Goal: Task Accomplishment & Management: Manage account settings

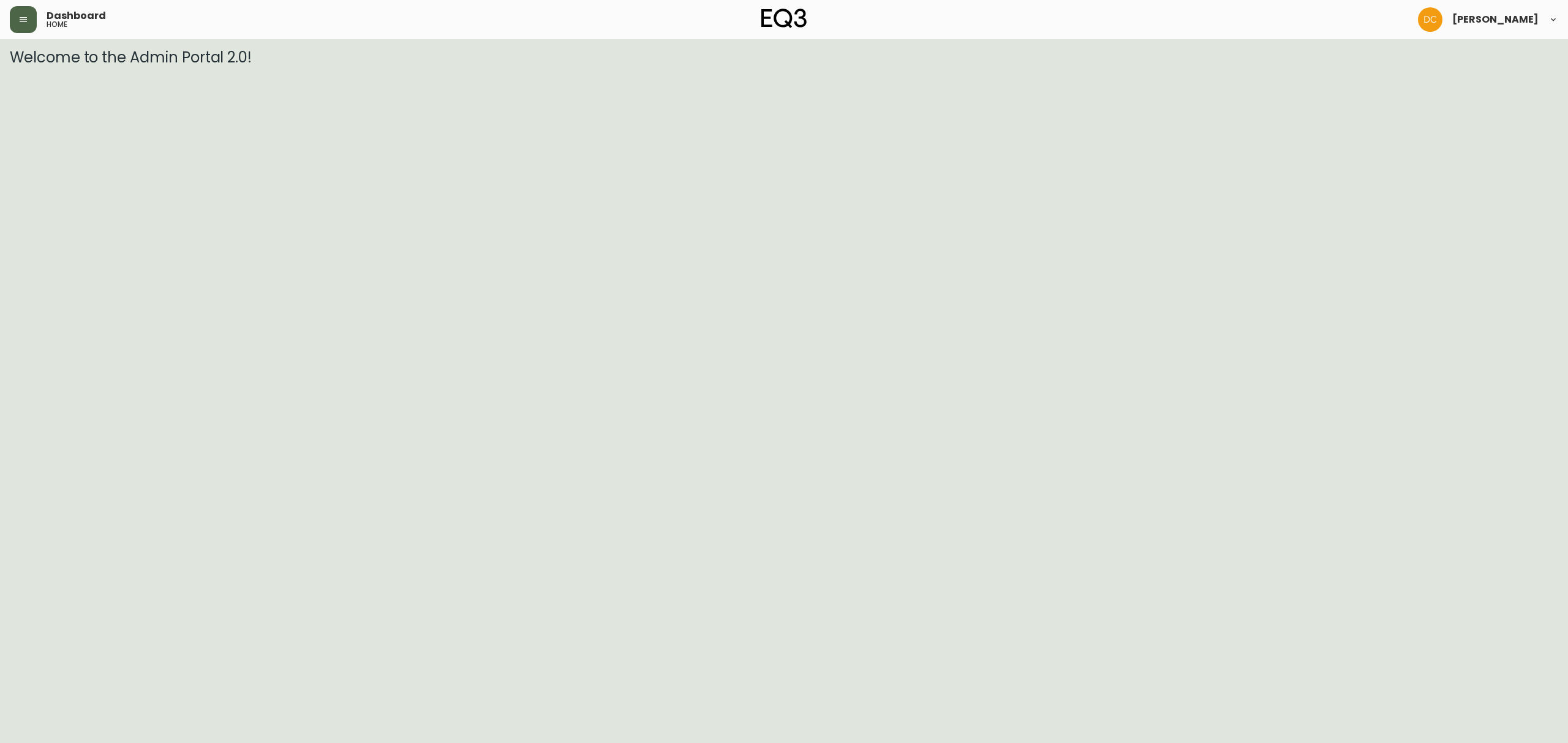
click at [11, 30] on button "button" at bounding box center [23, 19] width 27 height 27
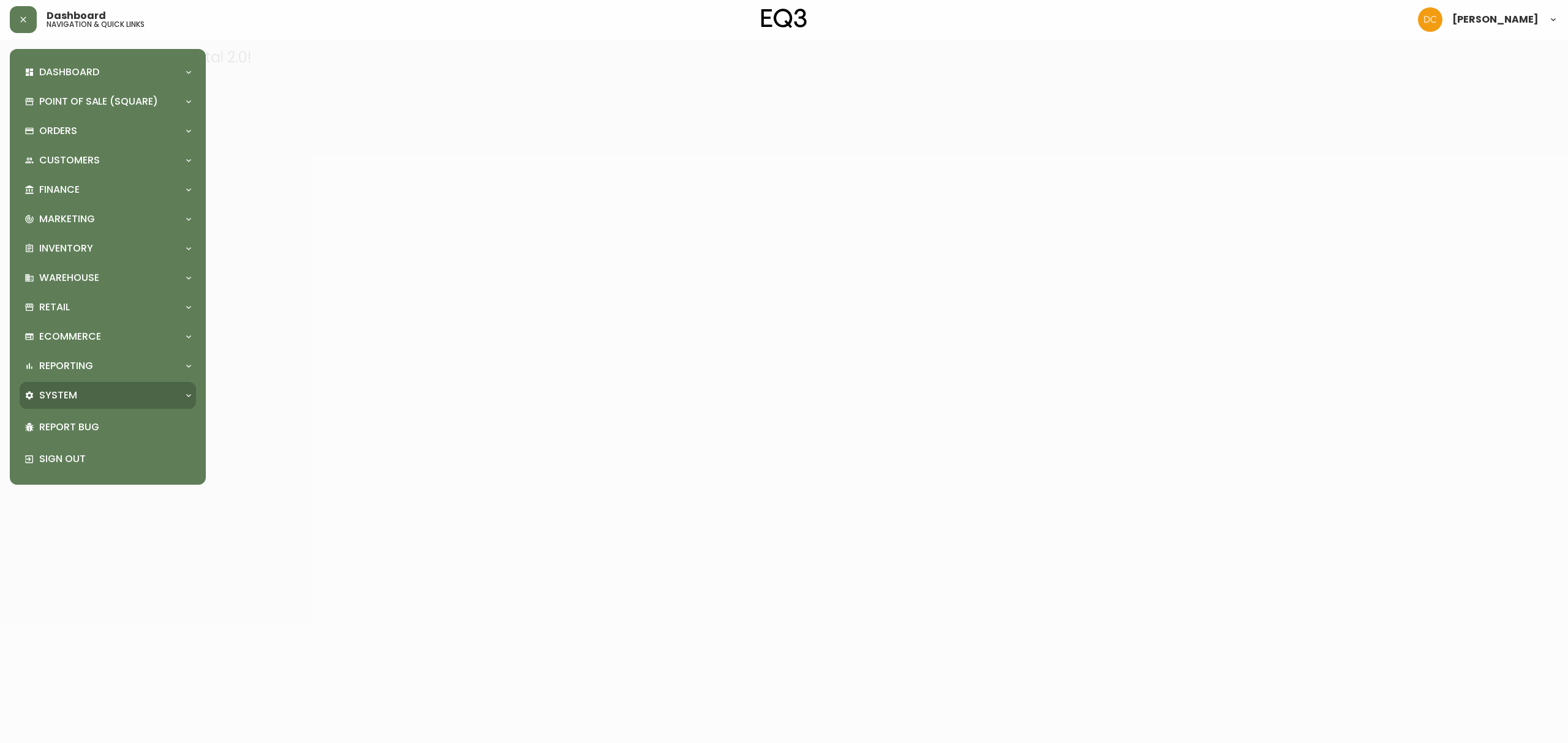
click at [121, 387] on div "System" at bounding box center [108, 395] width 176 height 27
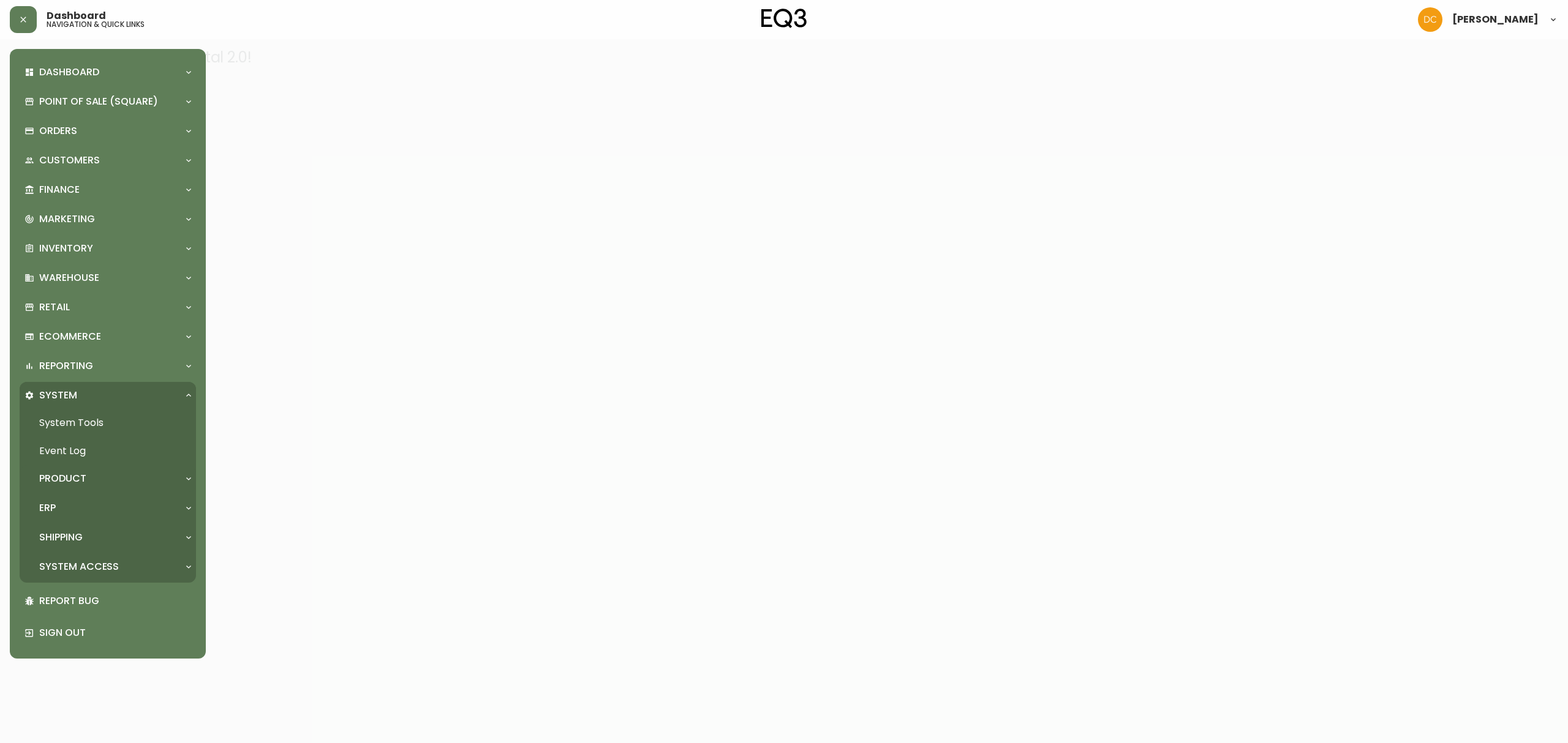
drag, startPoint x: 113, startPoint y: 471, endPoint x: 110, endPoint y: 480, distance: 9.5
click at [113, 472] on div "Product" at bounding box center [102, 479] width 155 height 13
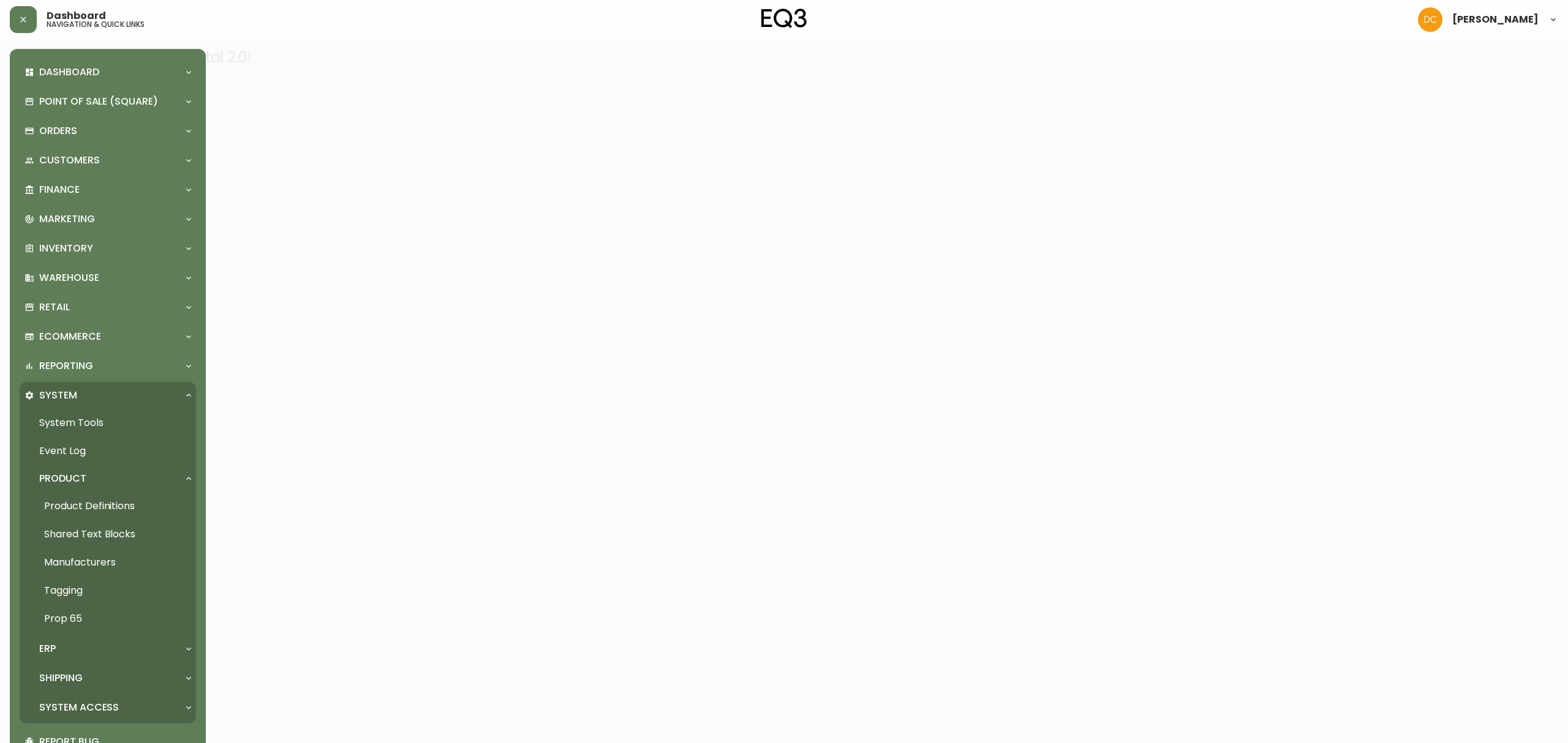
click at [110, 504] on link "Product Definitions" at bounding box center [108, 506] width 176 height 28
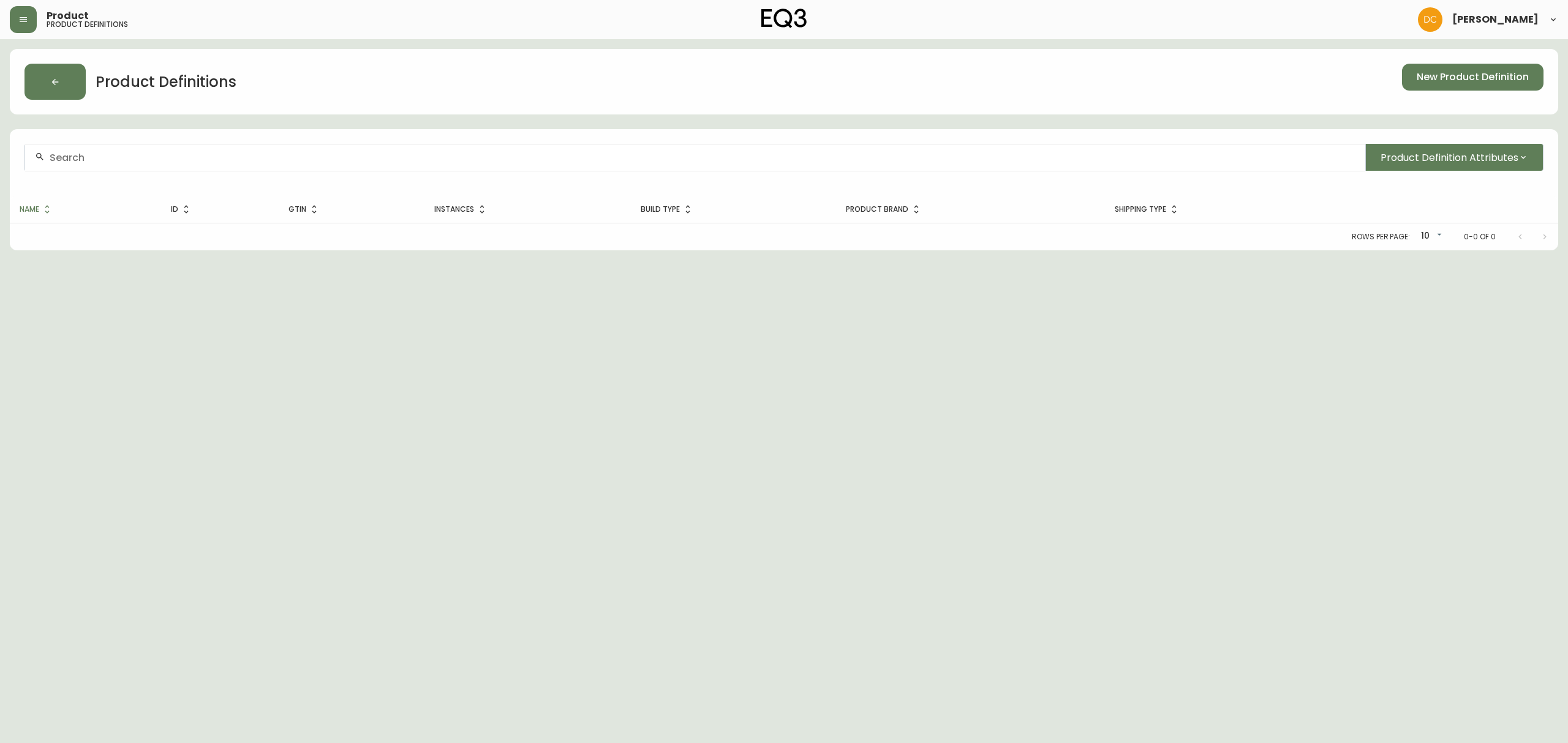
click at [284, 158] on input "text" at bounding box center [702, 158] width 1306 height 12
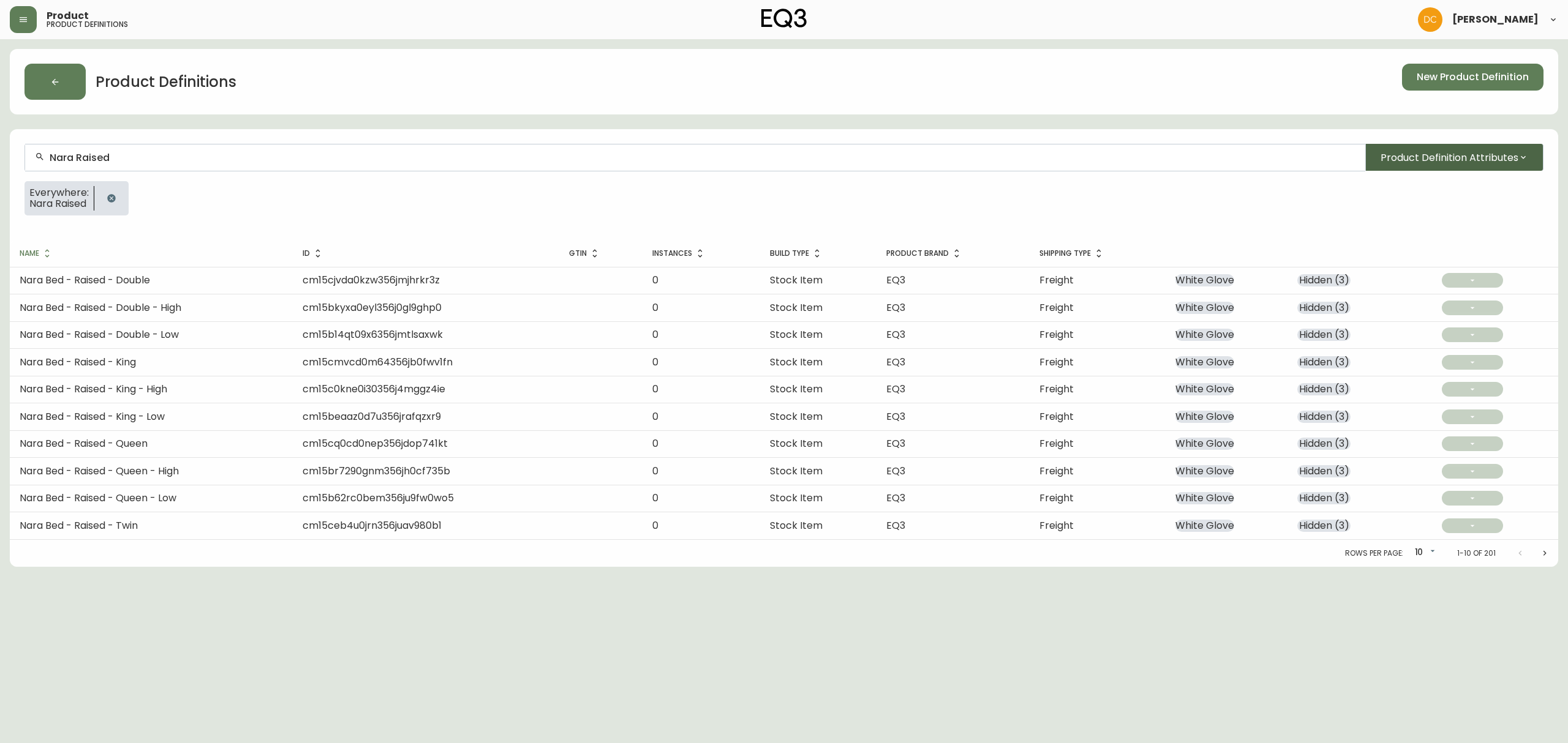
type input "Nara Raised"
click at [1435, 146] on button "Product Definition Attributes" at bounding box center [1454, 157] width 178 height 27
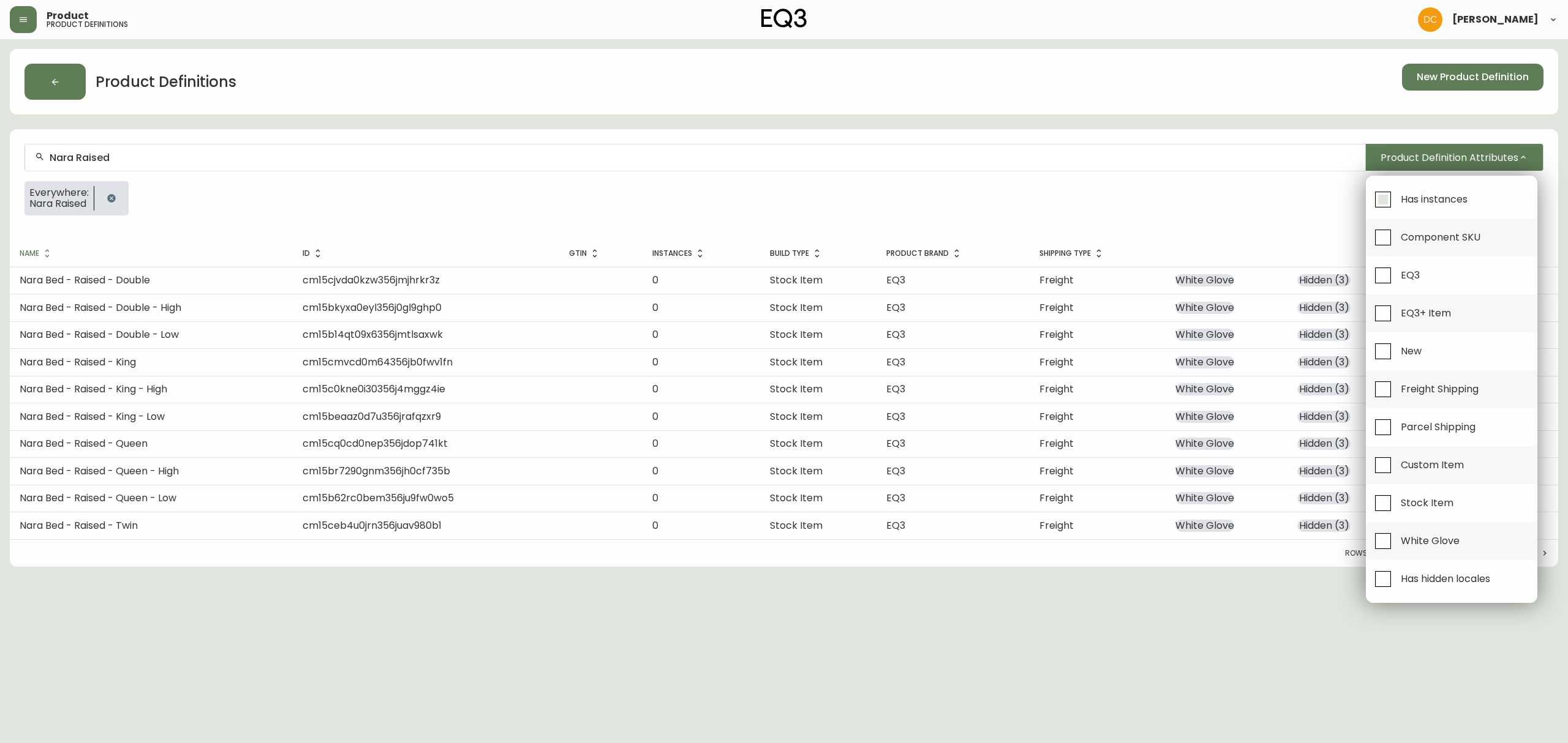
click at [1397, 191] on span "Has instances" at bounding box center [1432, 199] width 71 height 27
click at [1397, 191] on input "Has instances" at bounding box center [1382, 200] width 28 height 28
checkbox input "true"
click at [1271, 207] on div at bounding box center [784, 371] width 1568 height 743
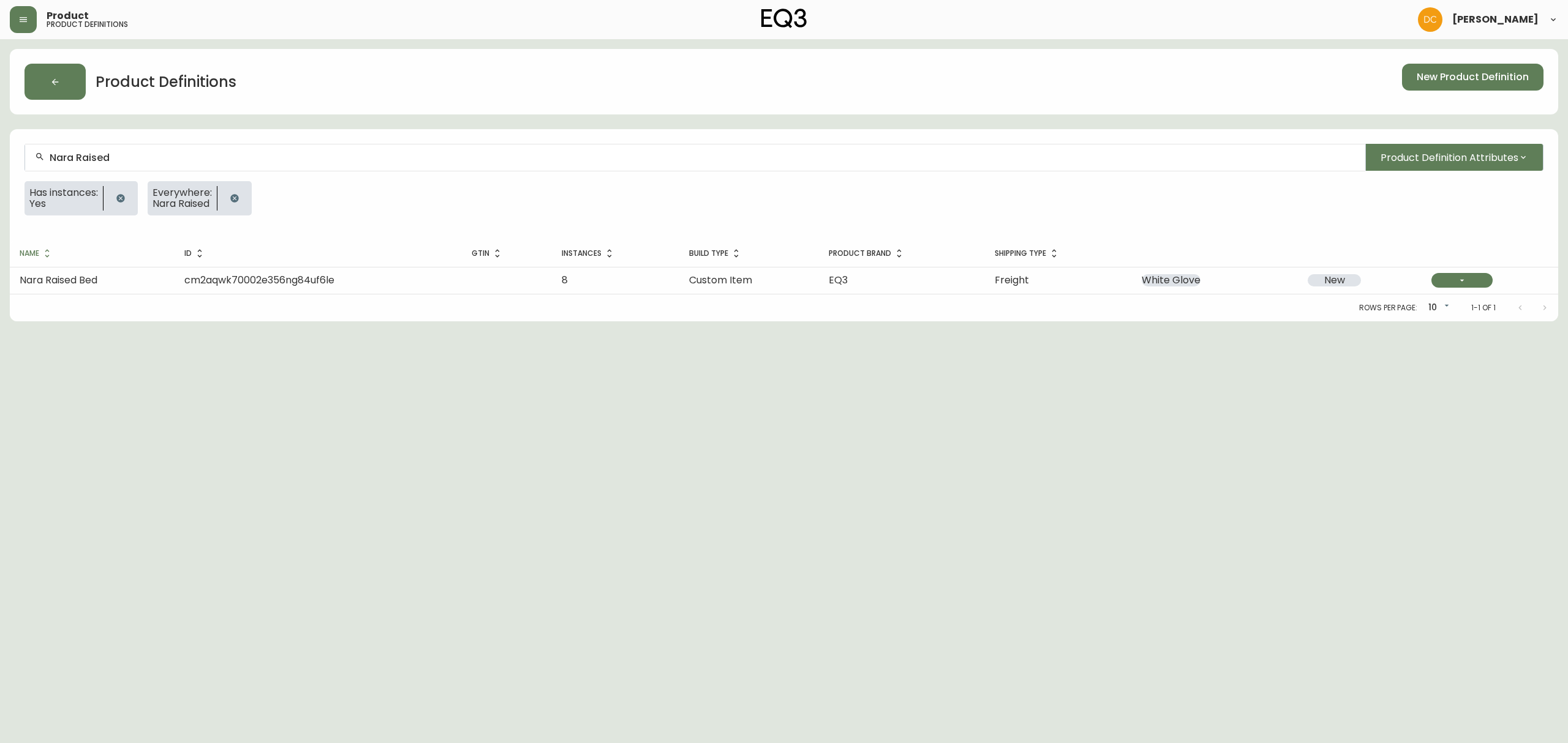
click at [262, 282] on span "cm2aqwk70002e356ng84uf6le" at bounding box center [259, 280] width 150 height 14
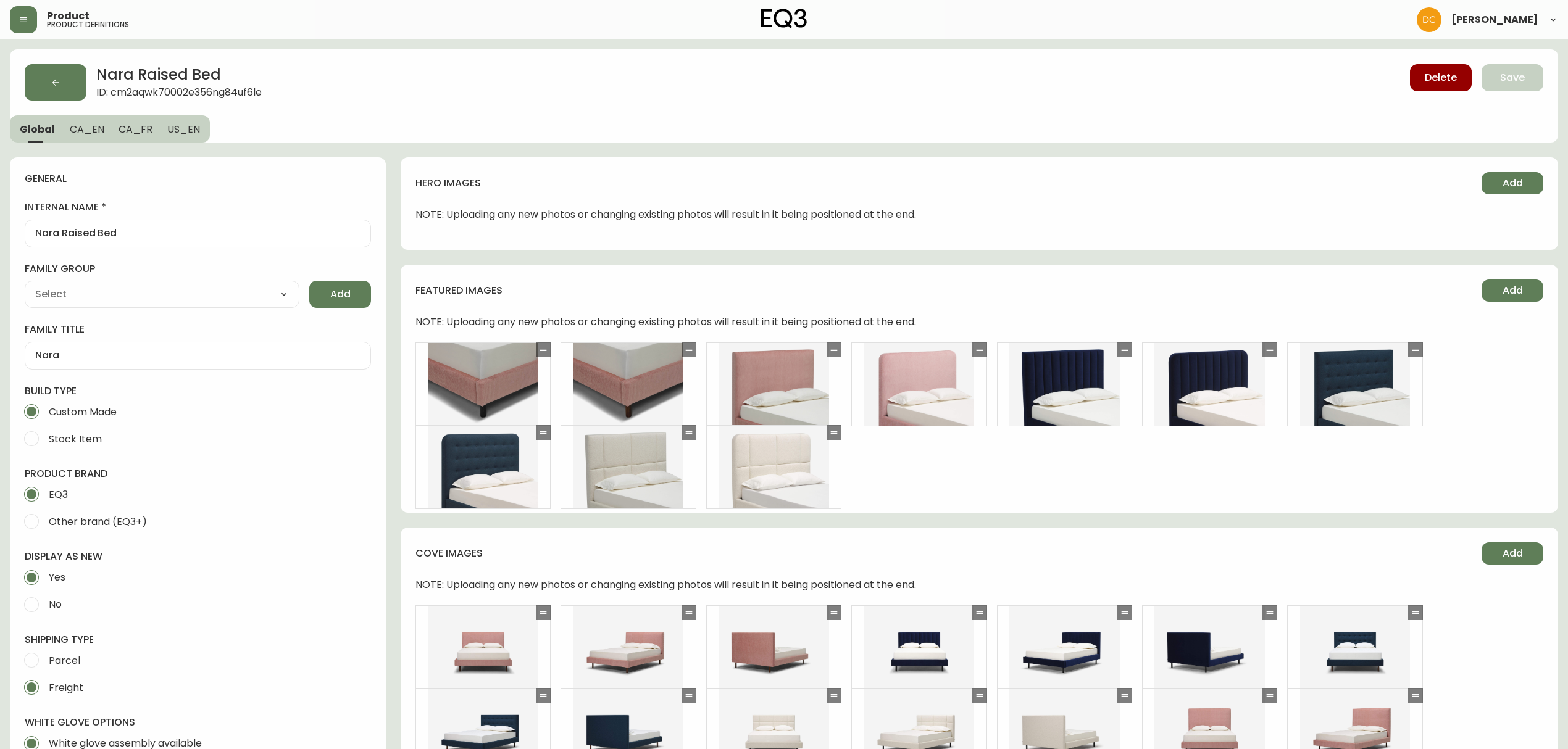
type input "EQ3"
type input "Furniture > Beds & Accessories > Beds & Bed Frames"
type input "Upholstery"
select select "cjyt4m5lw0000pt749bx6gh7n"
select select "cjpjx87md00014c74cvn90jbx"
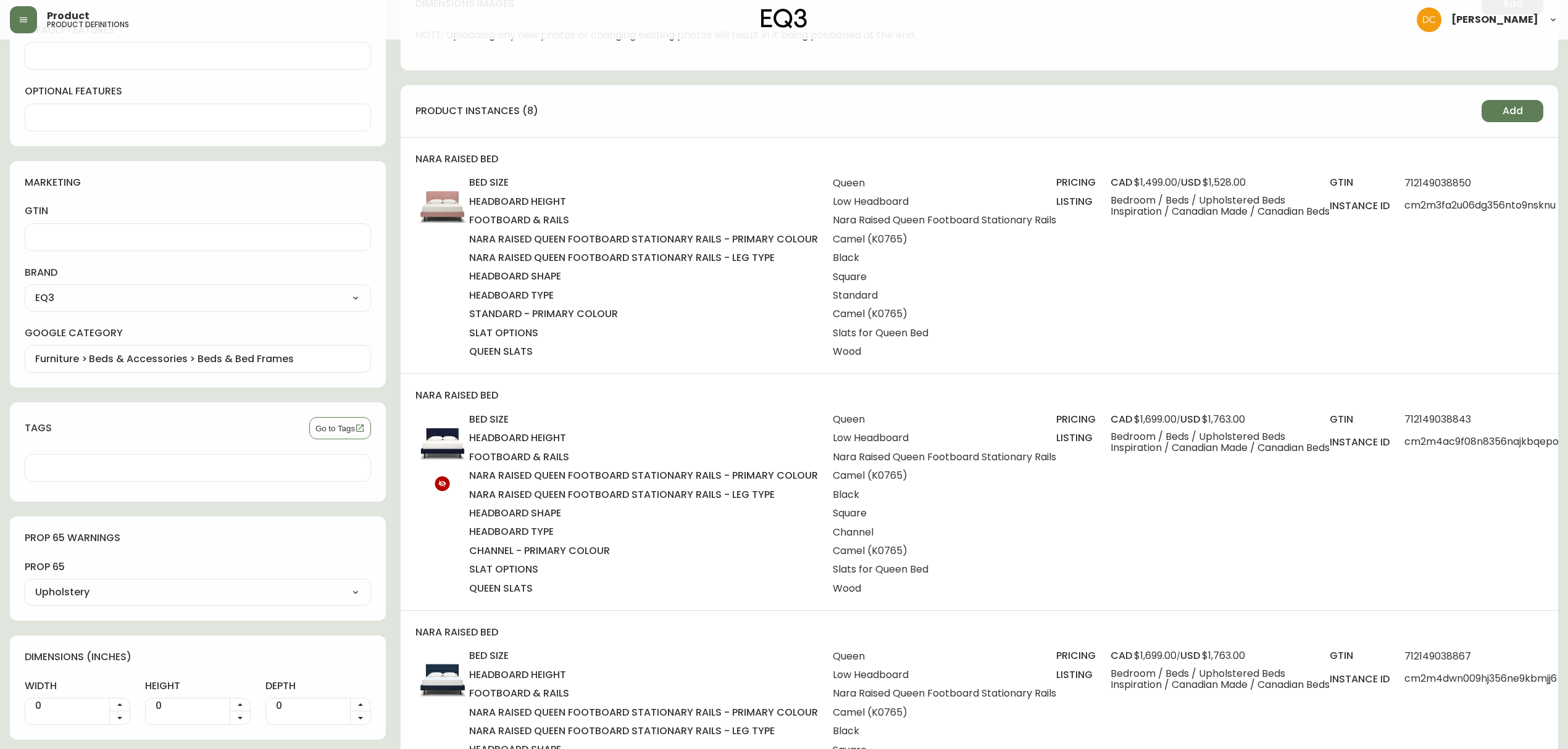
scroll to position [987, 0]
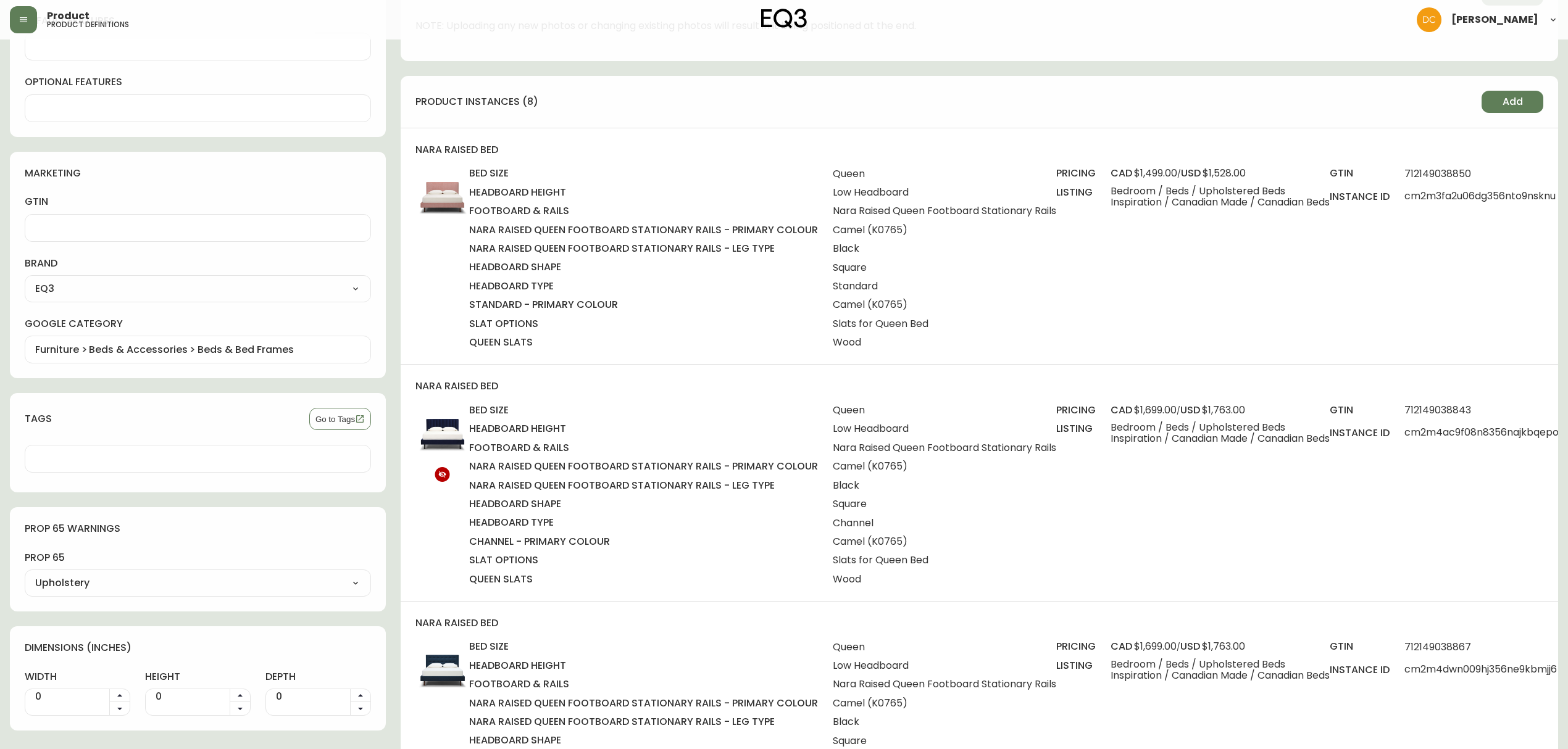
click at [1462, 425] on span "cm2m4ac9f08n8356najkbqepo" at bounding box center [1522, 434] width 235 height 22
copy span "cm2m4ac9f08n8356najkbqepo"
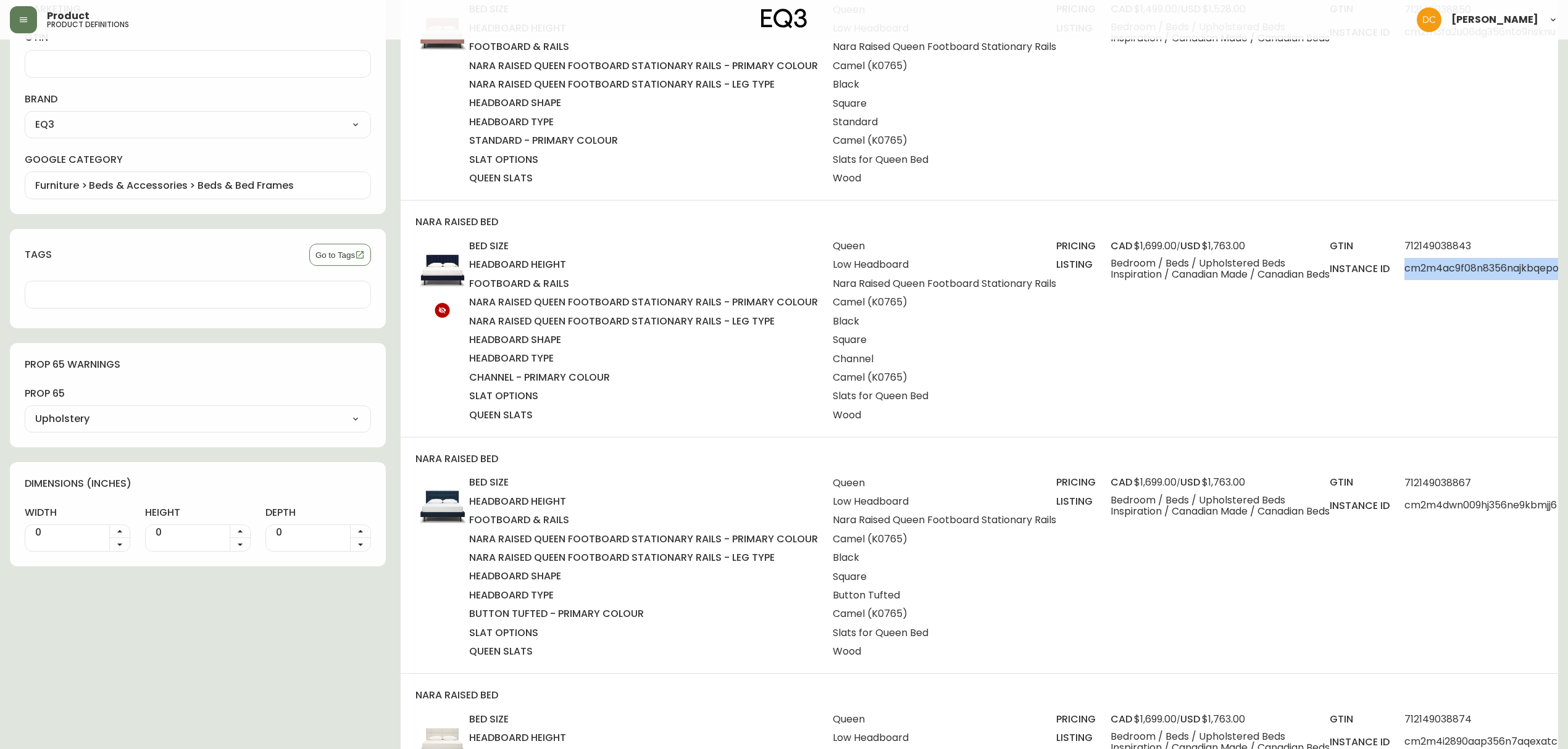
scroll to position [1234, 0]
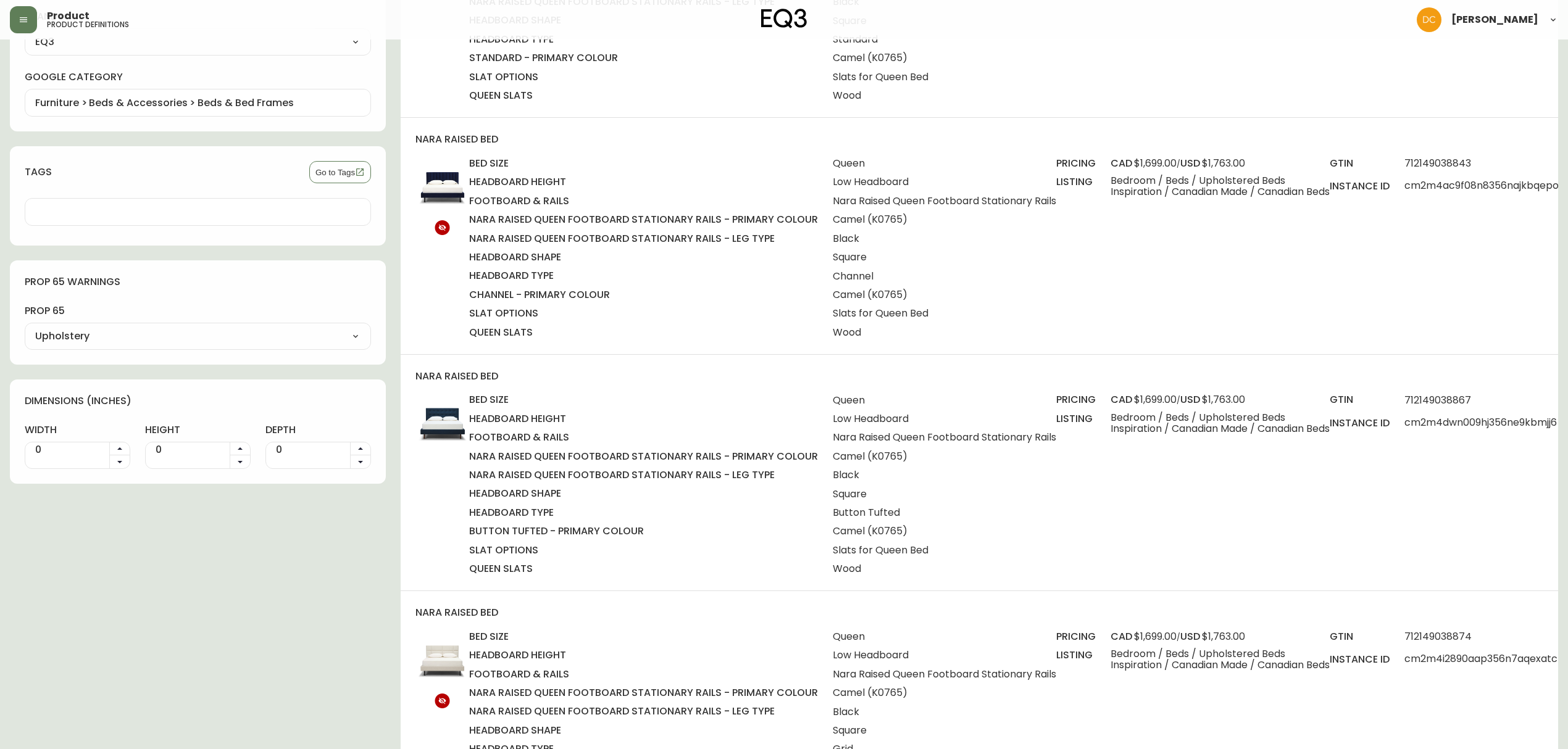
click at [894, 514] on span "Button Tufted" at bounding box center [944, 512] width 223 height 11
click at [1494, 420] on span "cm2m4dwn009hj356ne9kbmjj6" at bounding box center [1520, 423] width 232 height 22
copy span "cm2m4dwn009hj356ne9kbmjj6"
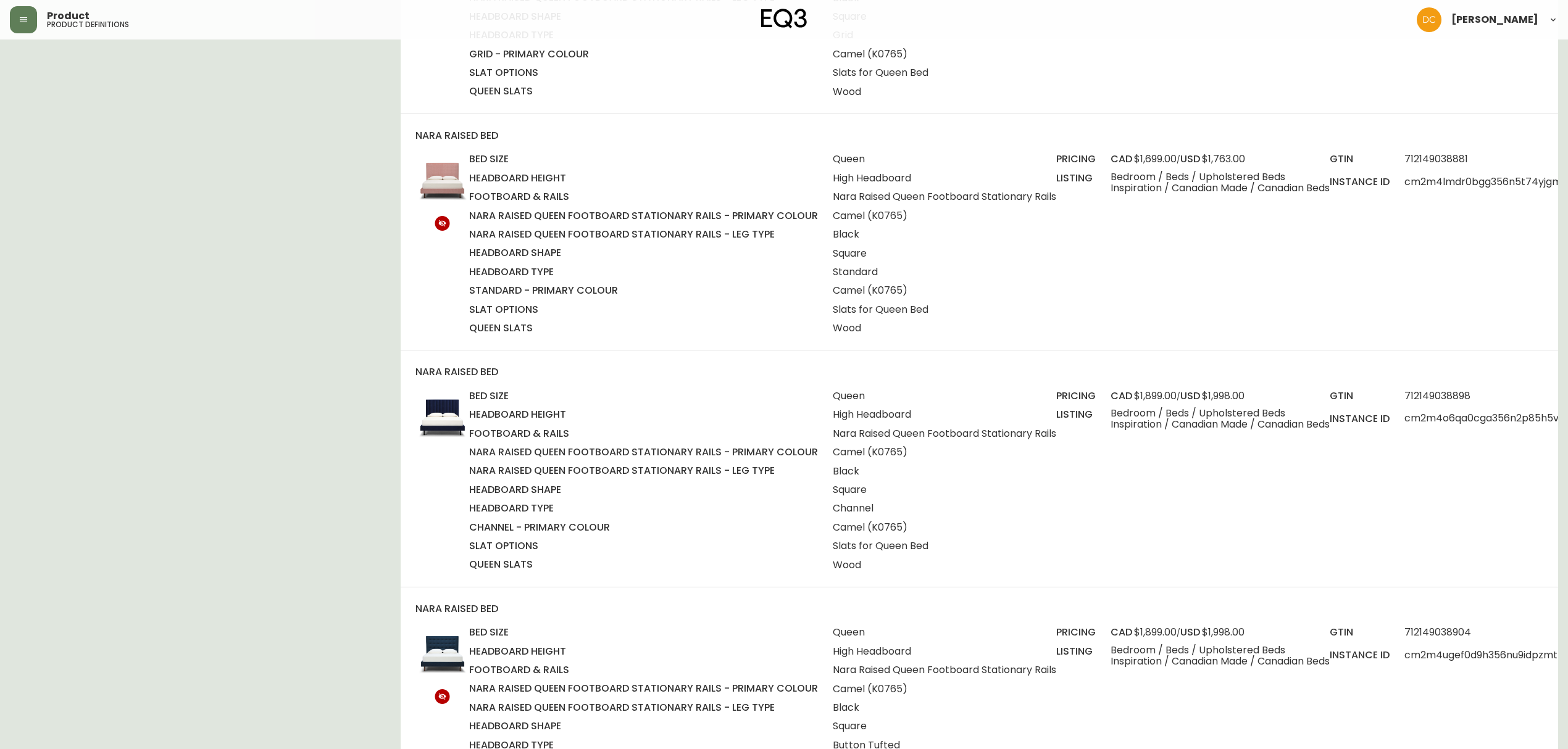
scroll to position [1975, 0]
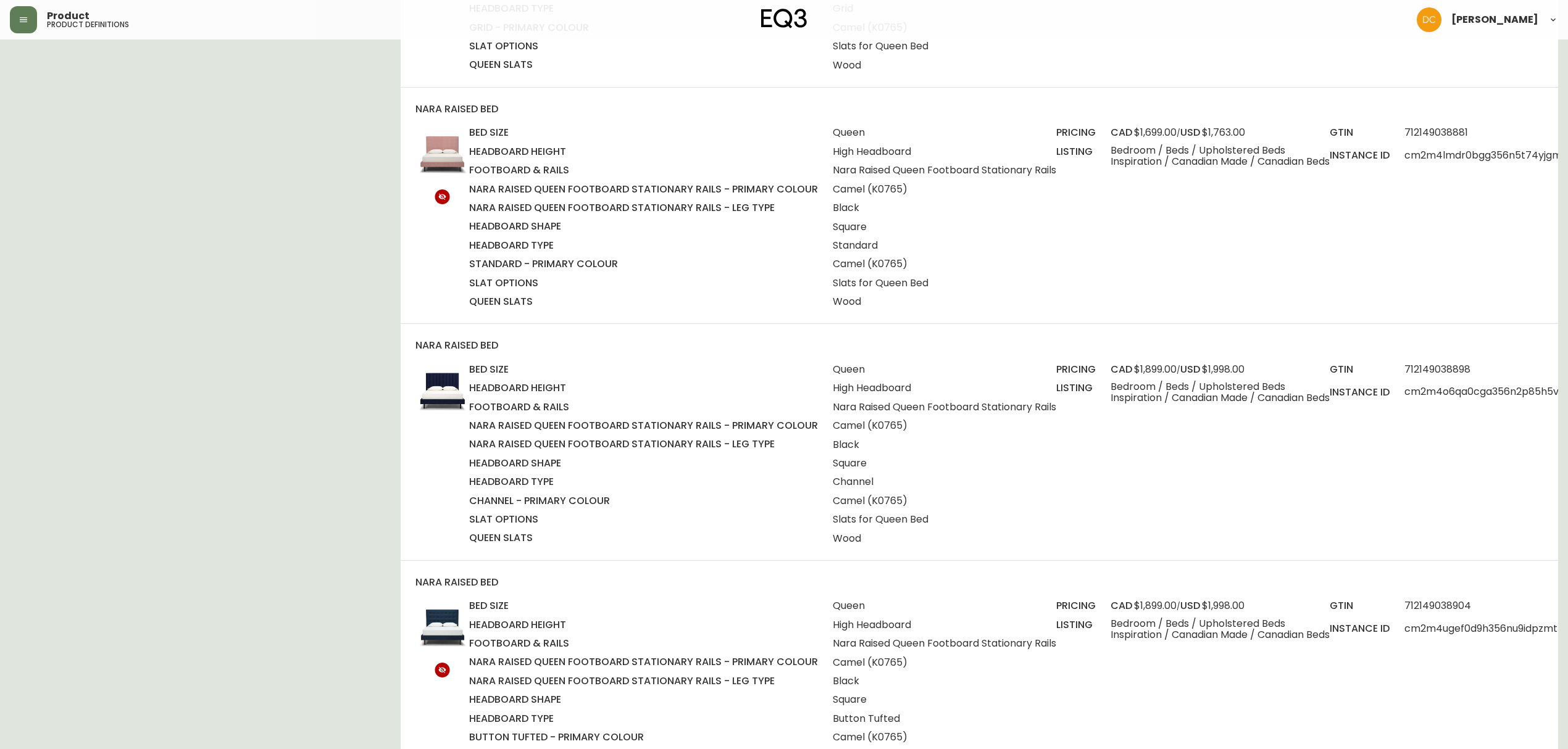
click at [1471, 387] on span "cm2m4o6qa0cga356n2p85h5va" at bounding box center [1525, 393] width 241 height 22
copy span "cm2m4o6qa0cga356n2p85h5va"
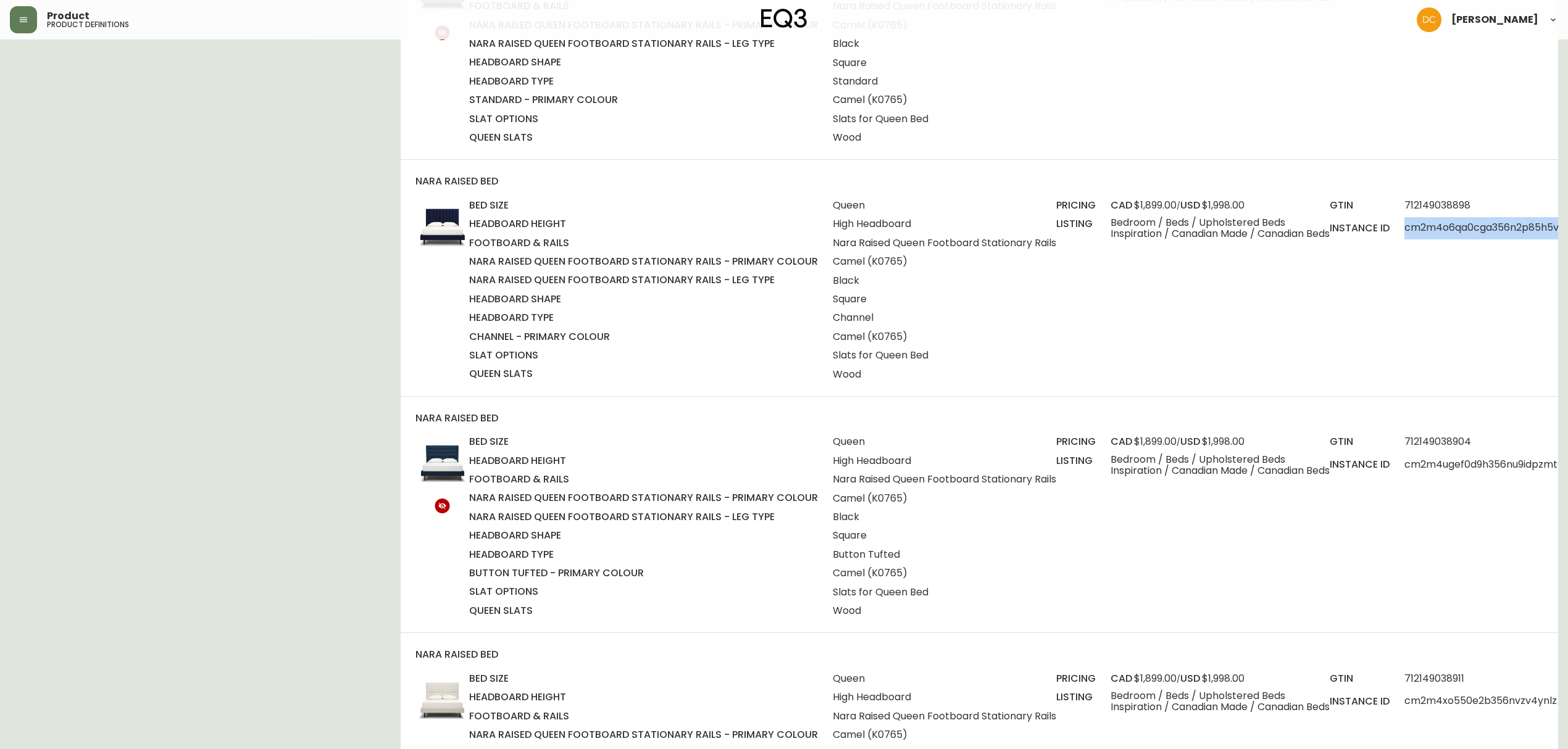
scroll to position [2222, 0]
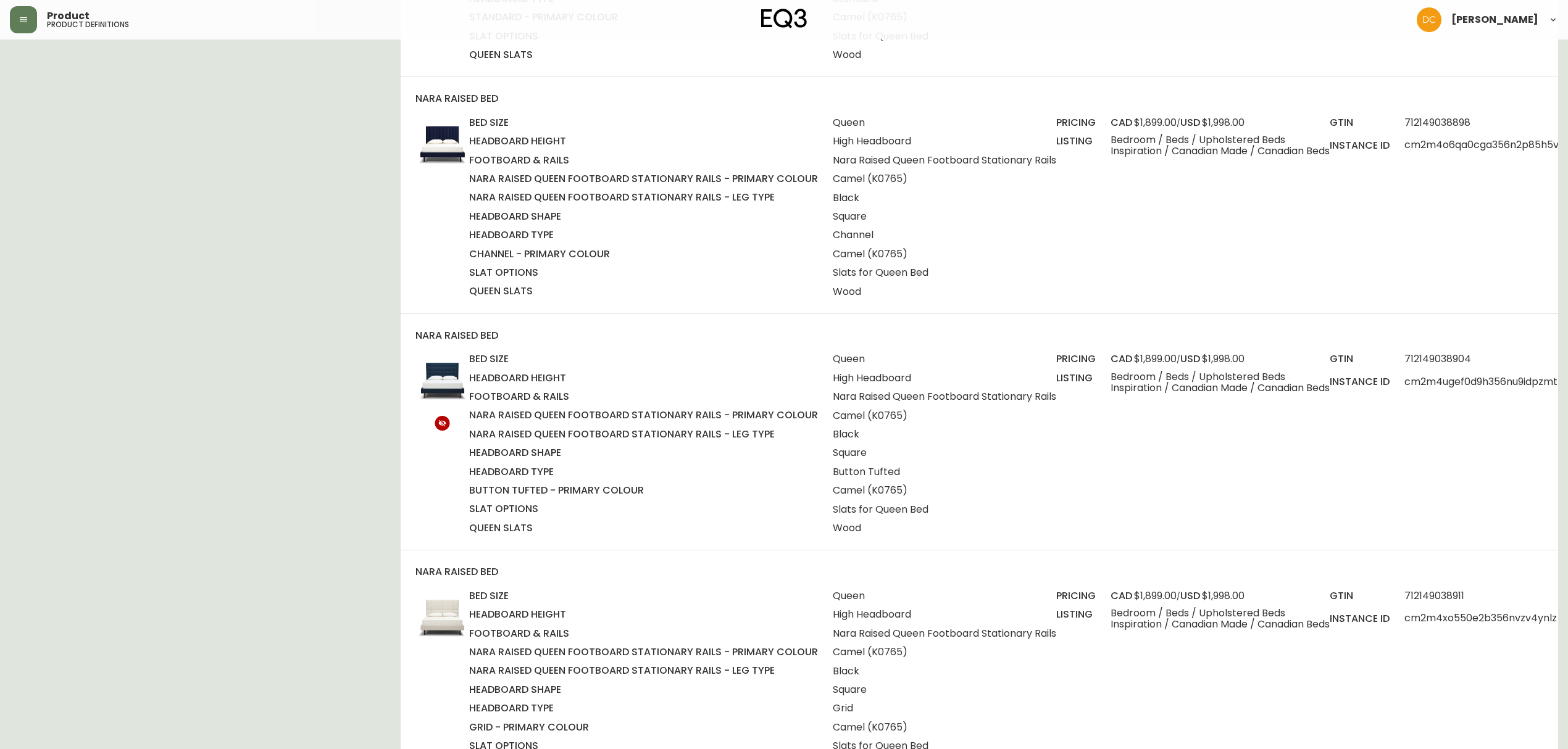
click at [1443, 383] on span "cm2m4ugef0d9h356nu9idpzmt" at bounding box center [1521, 383] width 233 height 22
copy span "cm2m4ugef0d9h356nu9idpzmt"
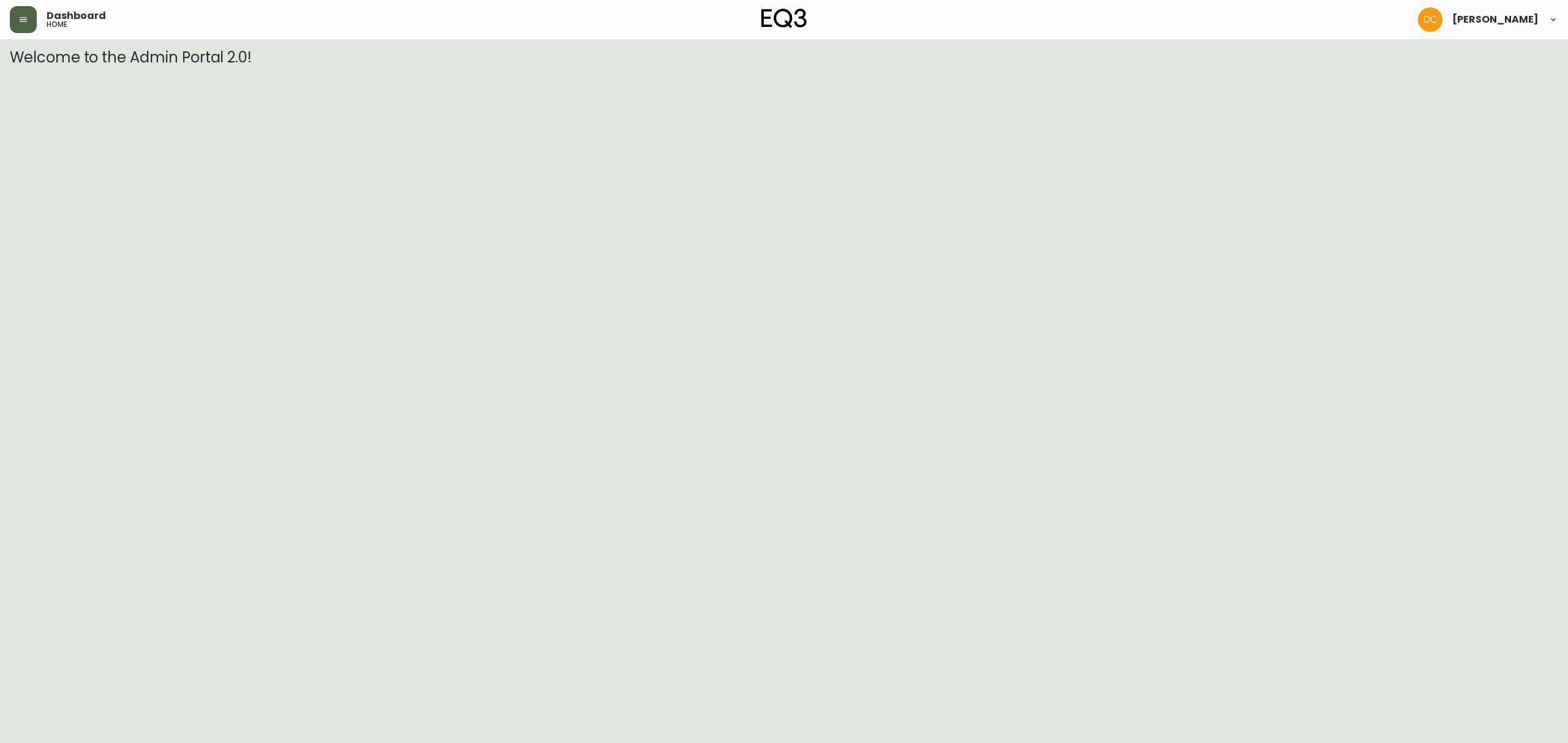
click at [25, 26] on button "button" at bounding box center [23, 19] width 27 height 27
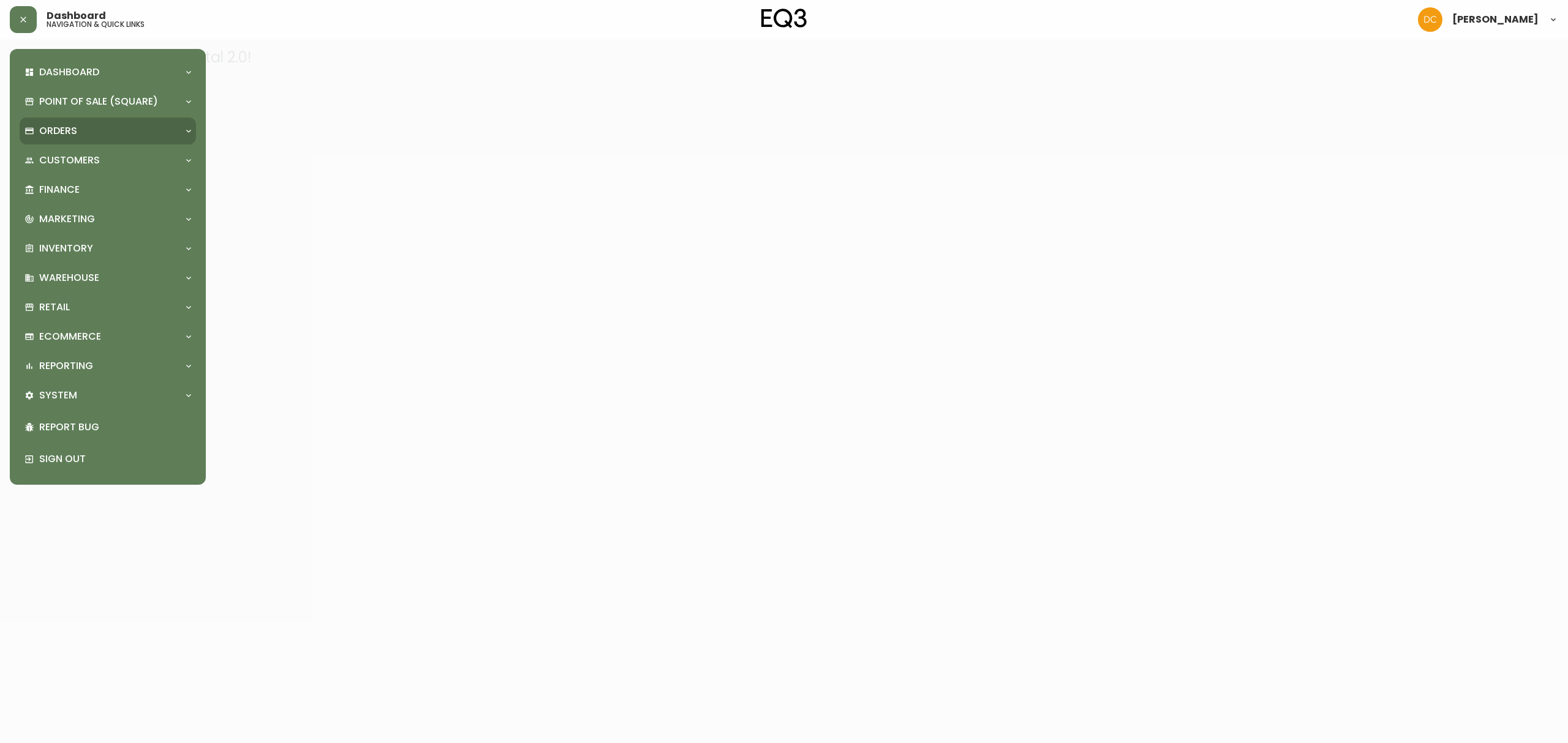
click at [86, 142] on div "Orders" at bounding box center [108, 131] width 176 height 27
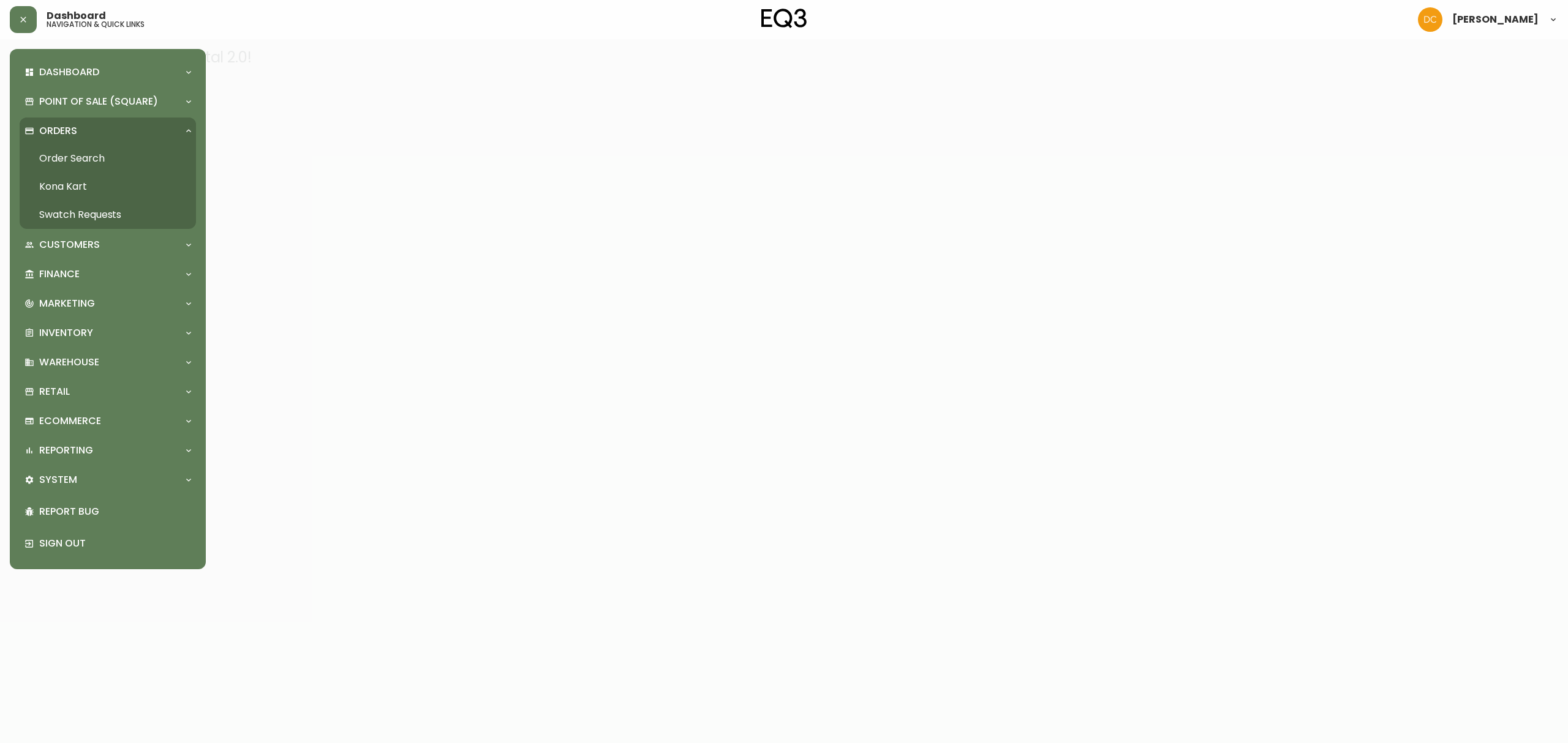
click at [96, 161] on link "Order Search" at bounding box center [108, 158] width 176 height 28
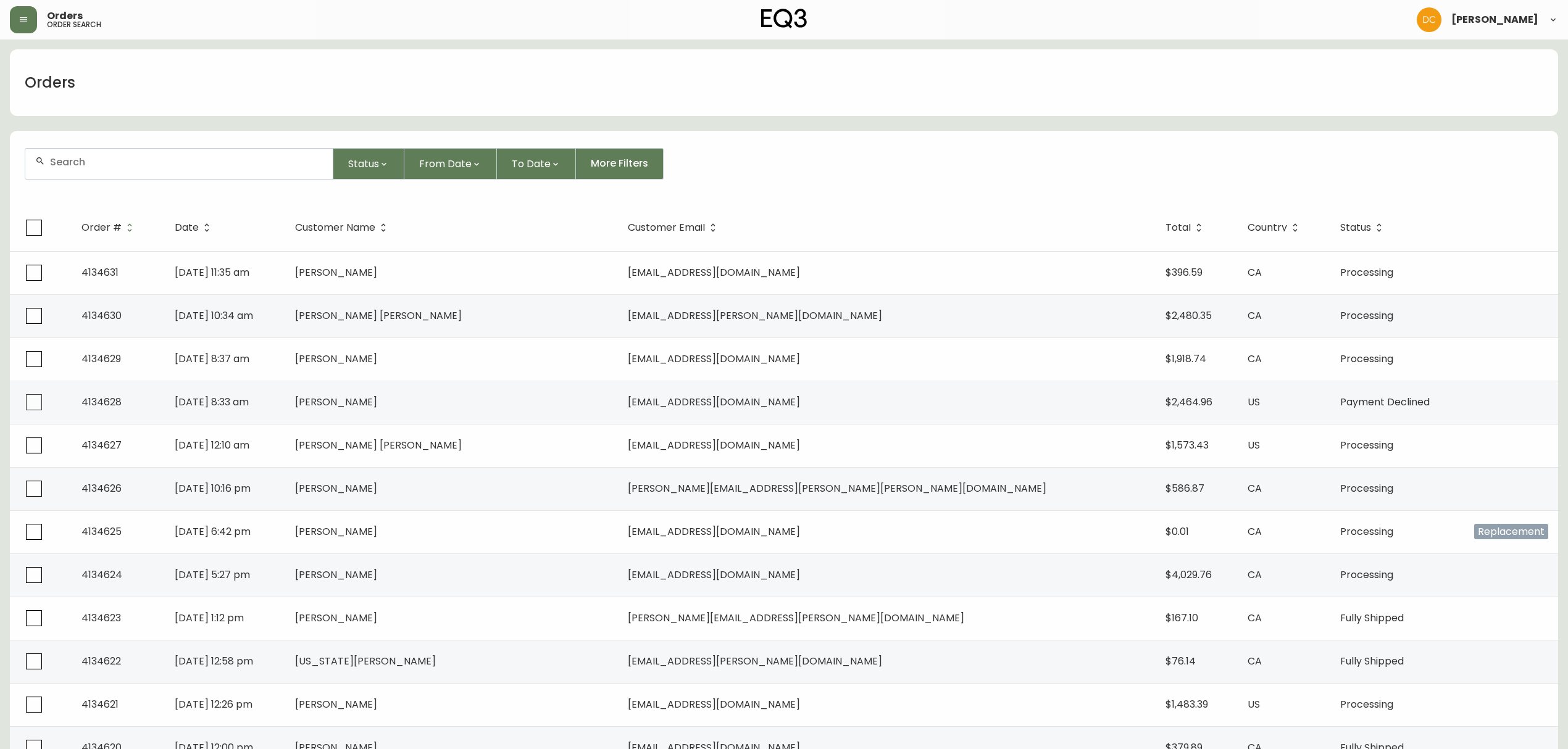
click at [281, 171] on div at bounding box center [179, 163] width 307 height 30
paste input "4134546"
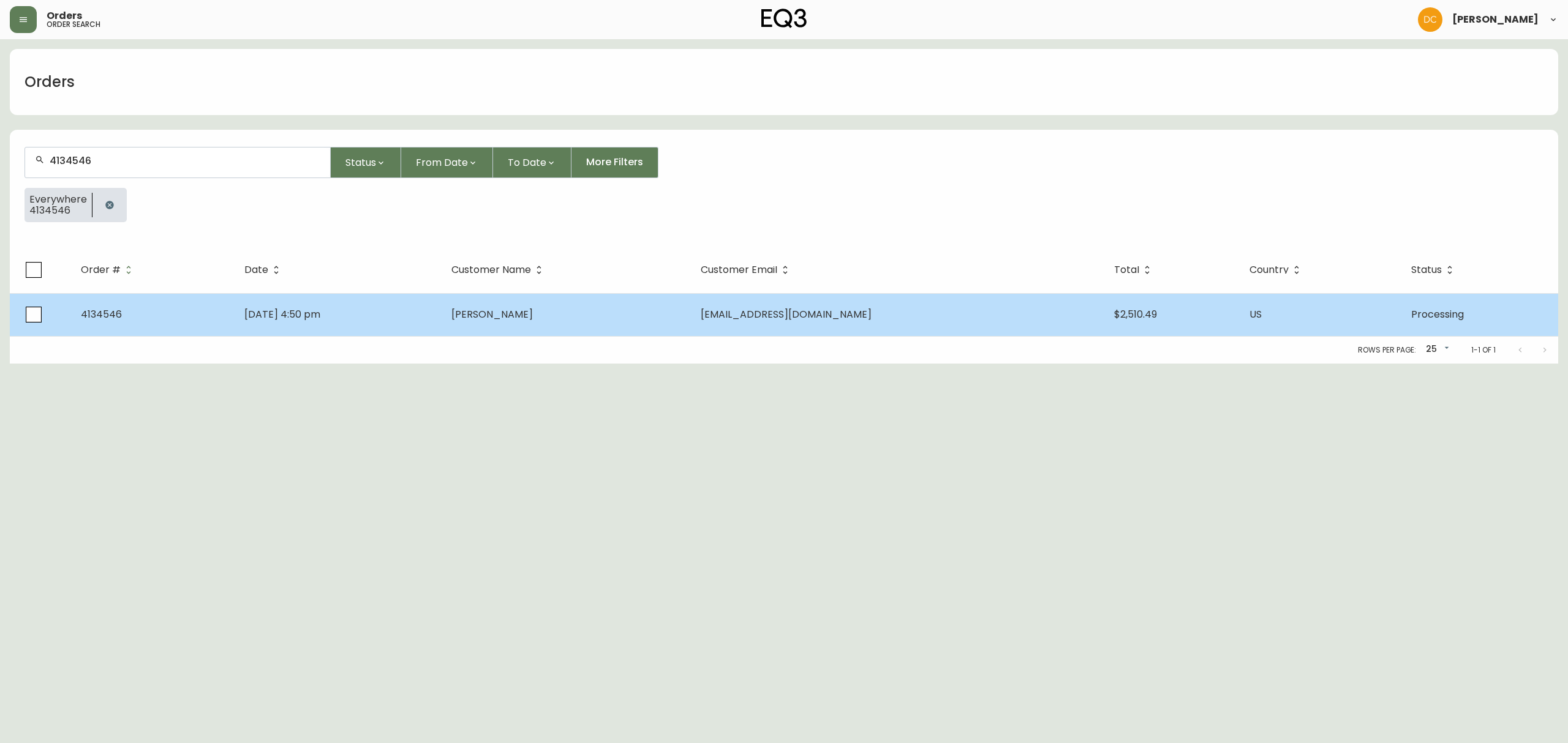
type input "4134546"
click at [412, 318] on td "Aug 06 2025, 4:50 pm" at bounding box center [337, 314] width 207 height 43
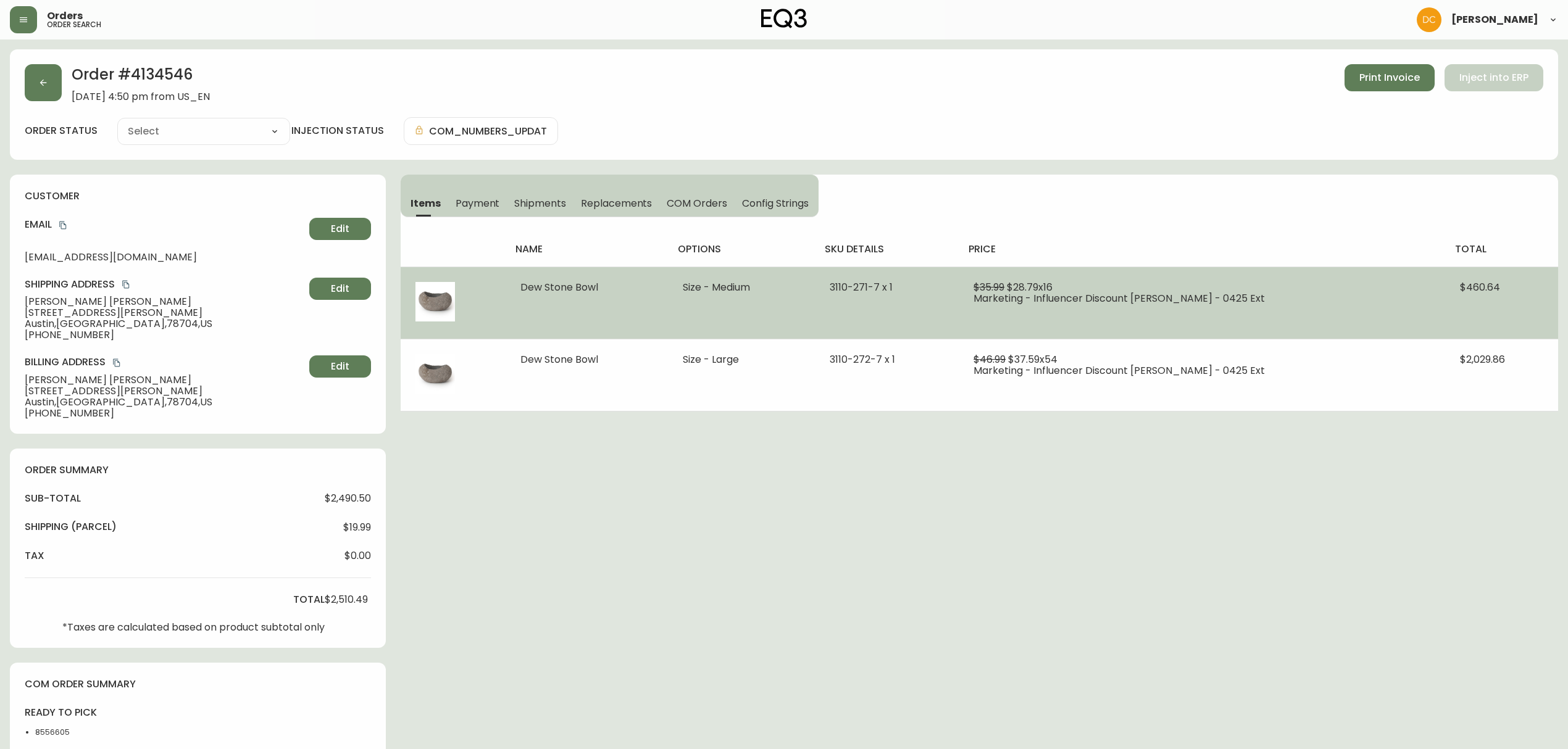
type input "Processing"
select select "PROCESSING"
drag, startPoint x: 909, startPoint y: 287, endPoint x: 860, endPoint y: 287, distance: 49.0
click at [860, 287] on span "3110-271-7 x 1" at bounding box center [860, 287] width 63 height 14
copy span "3110-271-7"
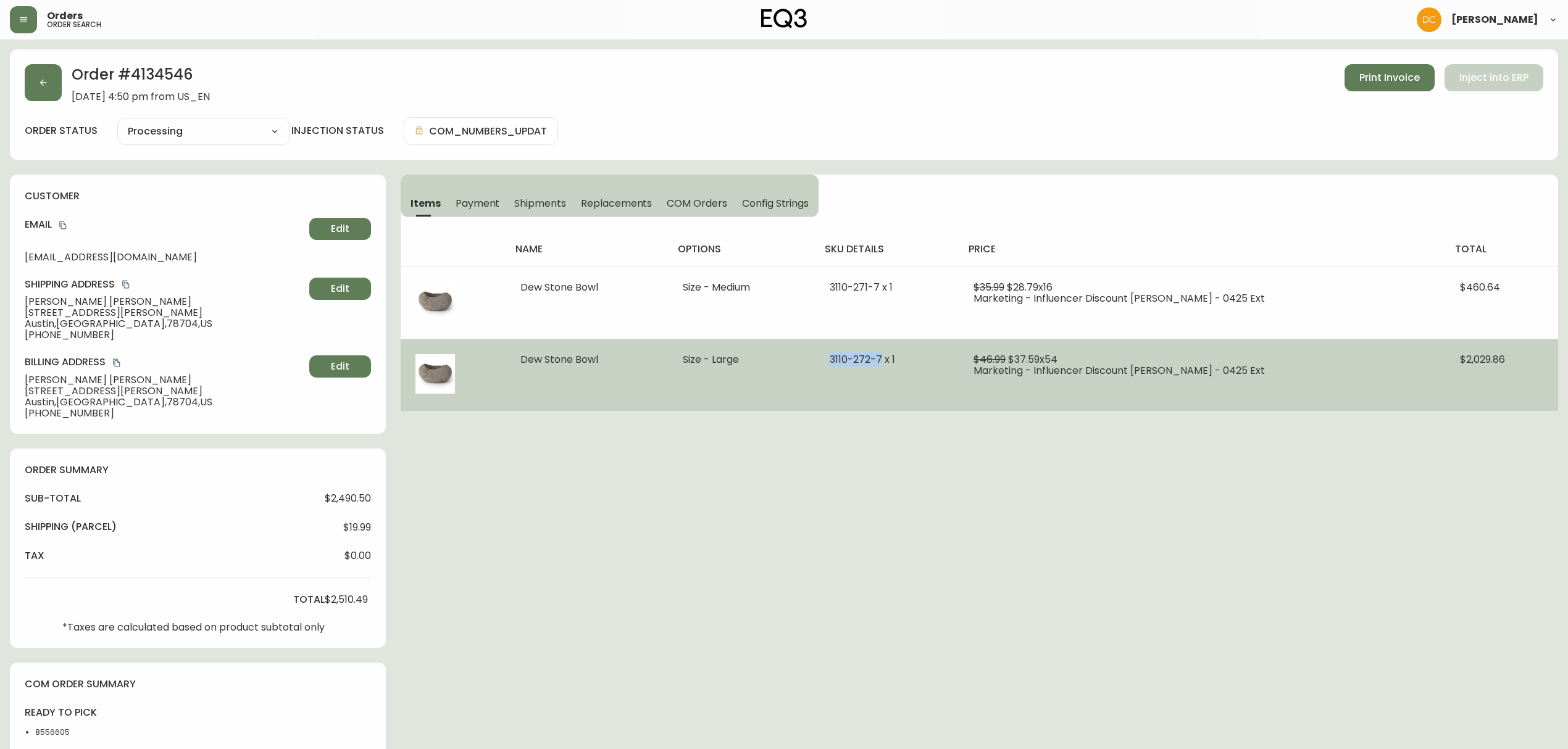
drag, startPoint x: 911, startPoint y: 359, endPoint x: 858, endPoint y: 361, distance: 53.0
click at [858, 361] on td "3110-272-7 x 1" at bounding box center [887, 374] width 144 height 72
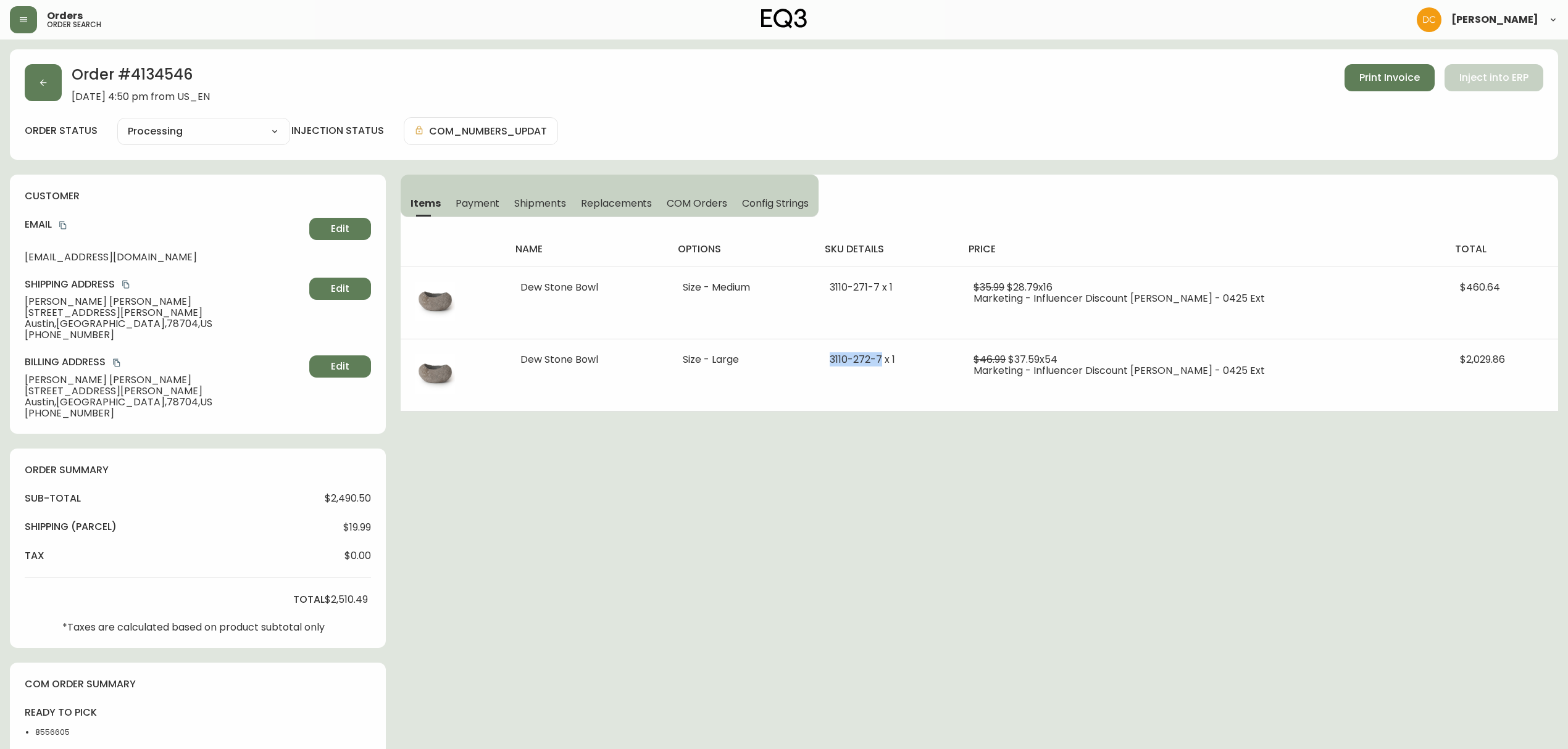
copy span "3110-272-7"
click at [24, 20] on icon "button" at bounding box center [23, 19] width 10 height 10
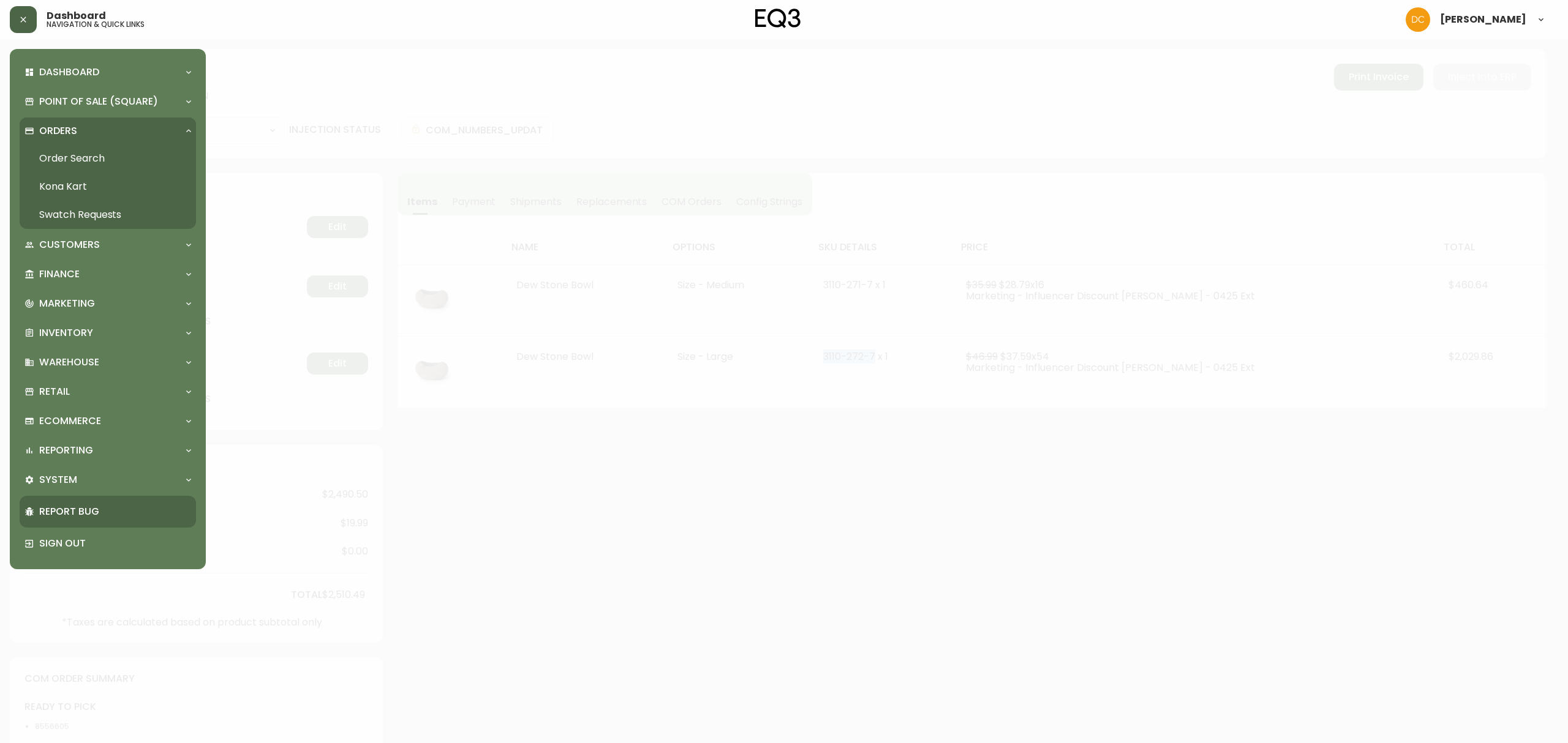
click at [91, 500] on div "Report Bug" at bounding box center [108, 511] width 176 height 32
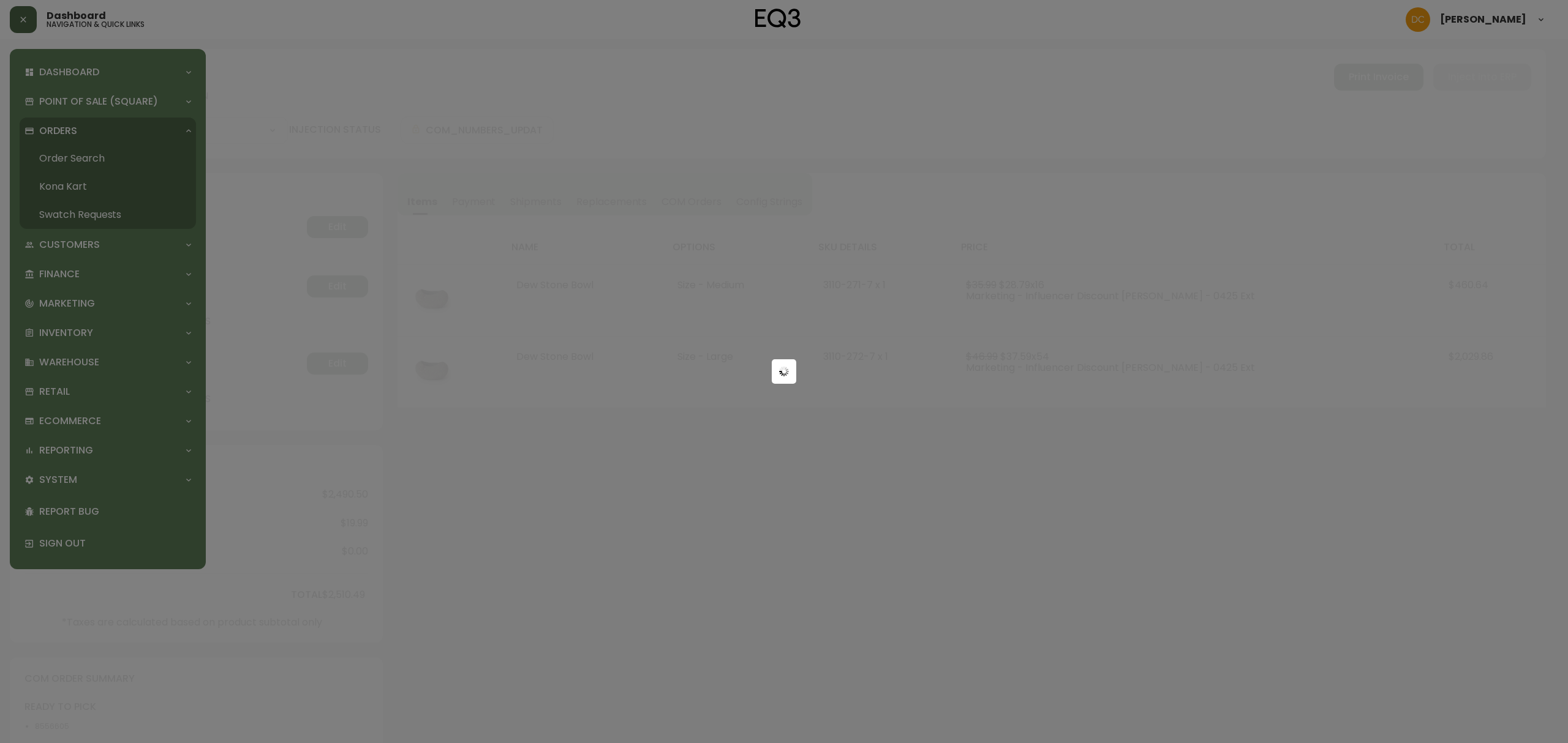
click at [96, 482] on div at bounding box center [784, 371] width 1568 height 743
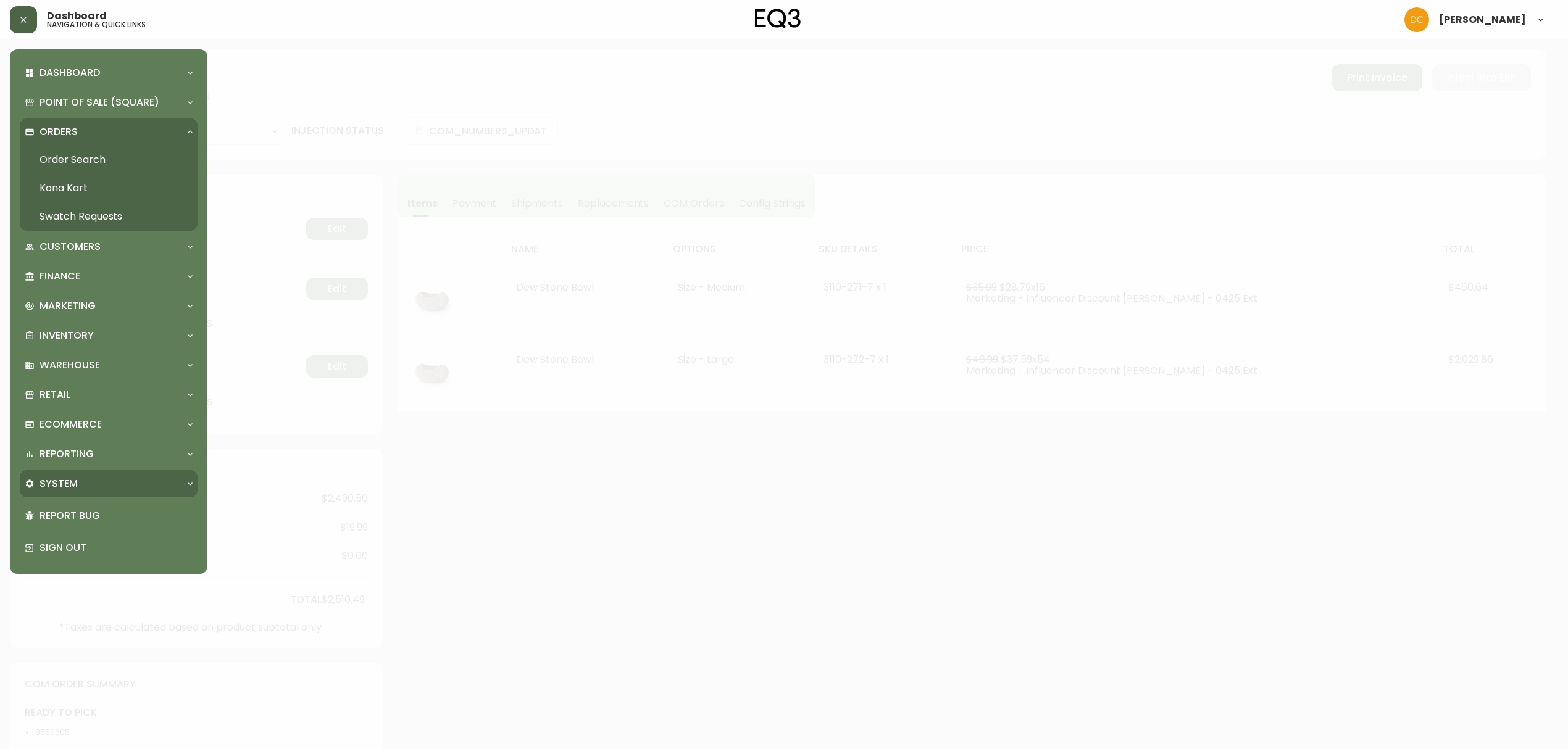
click at [140, 483] on div "System" at bounding box center [102, 484] width 156 height 13
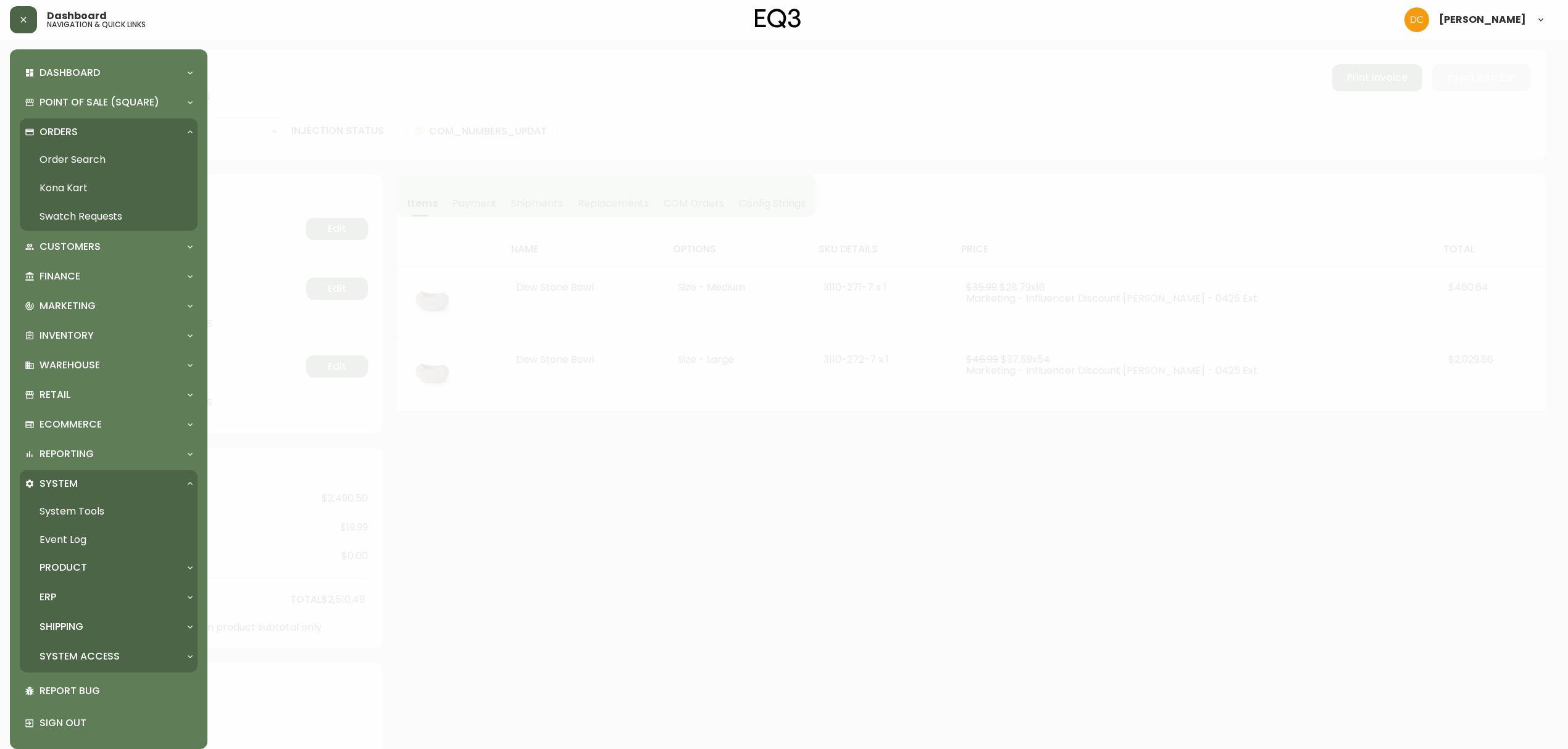
click at [97, 655] on p "System Access" at bounding box center [79, 657] width 80 height 13
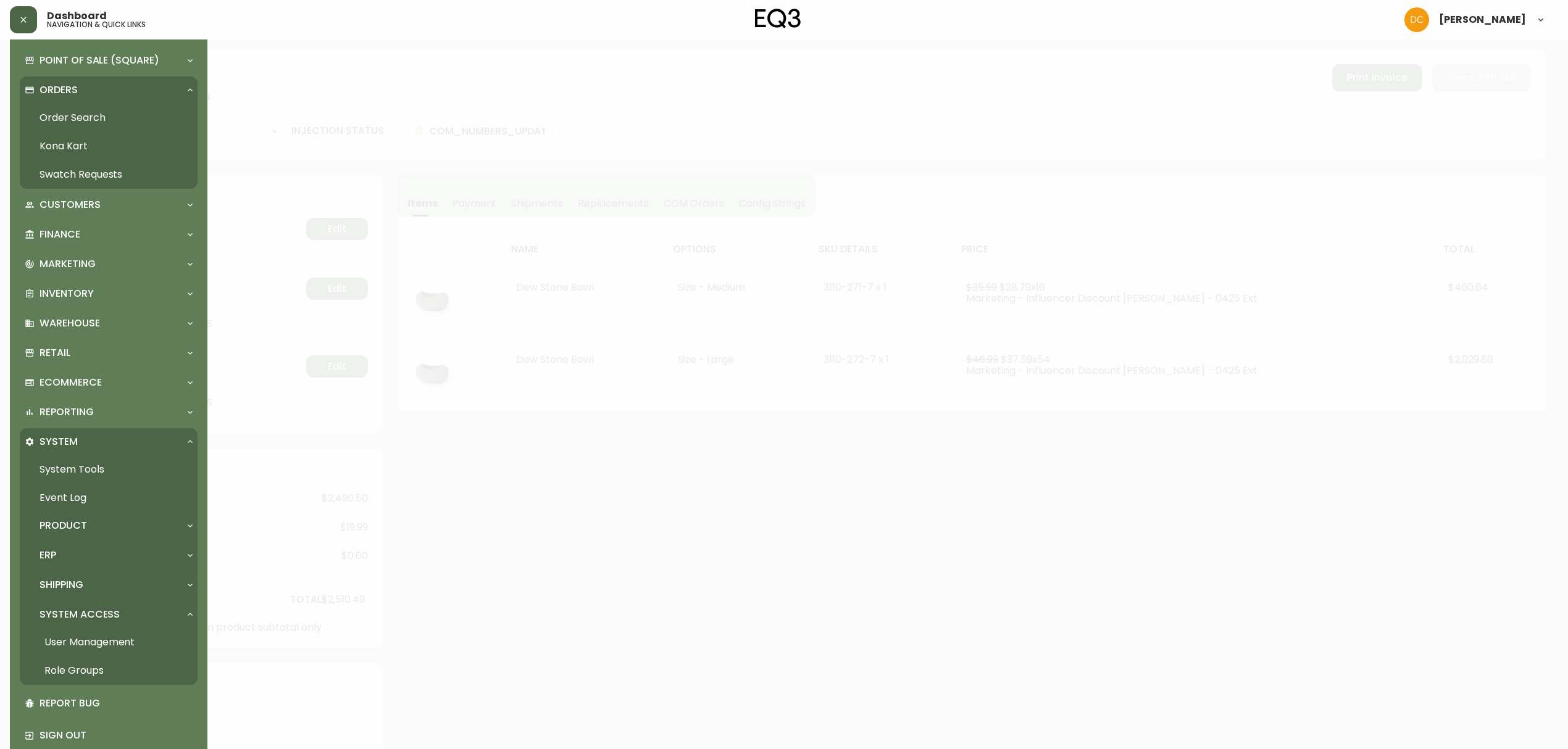
scroll to position [64, 0]
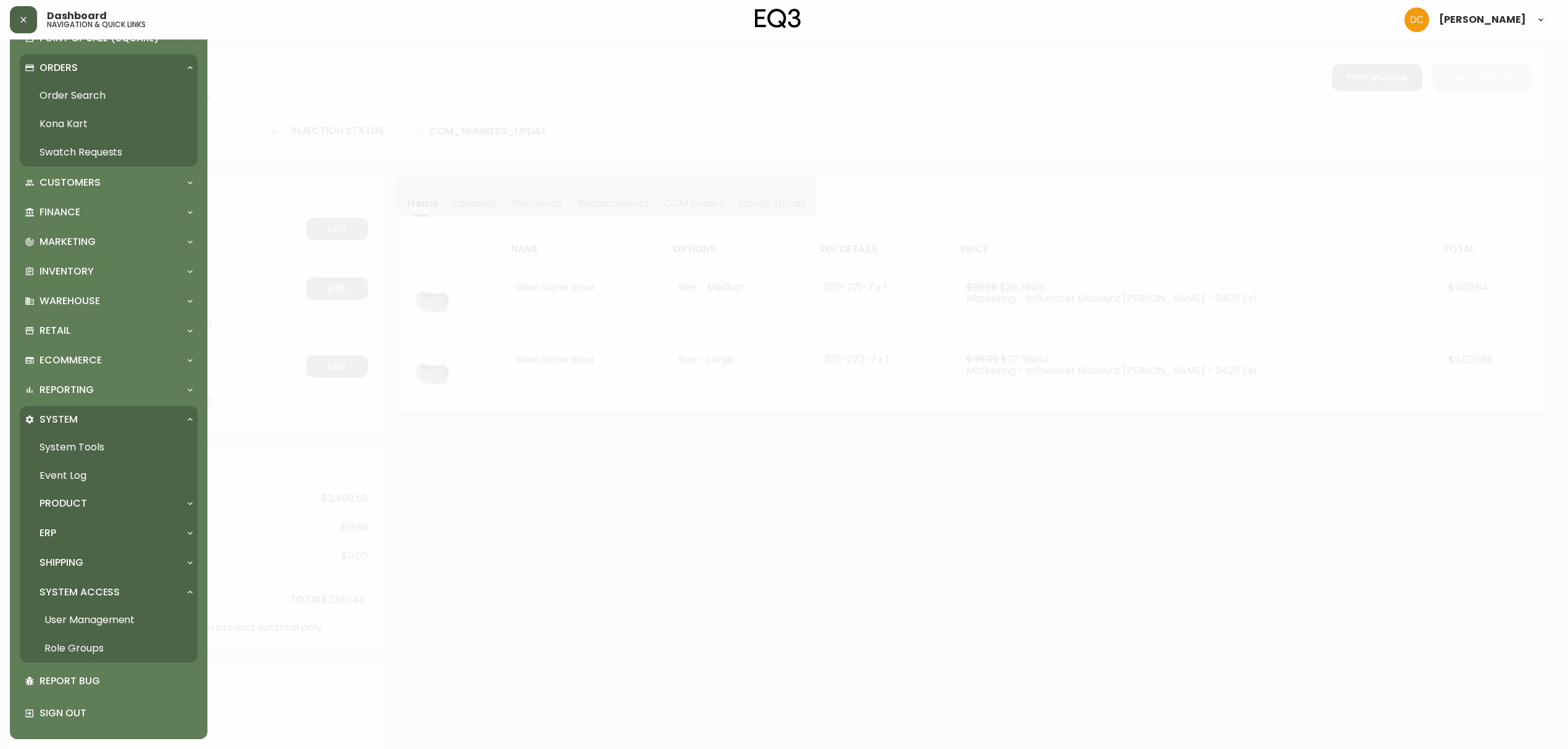
click at [123, 616] on link "User Management" at bounding box center [108, 620] width 177 height 28
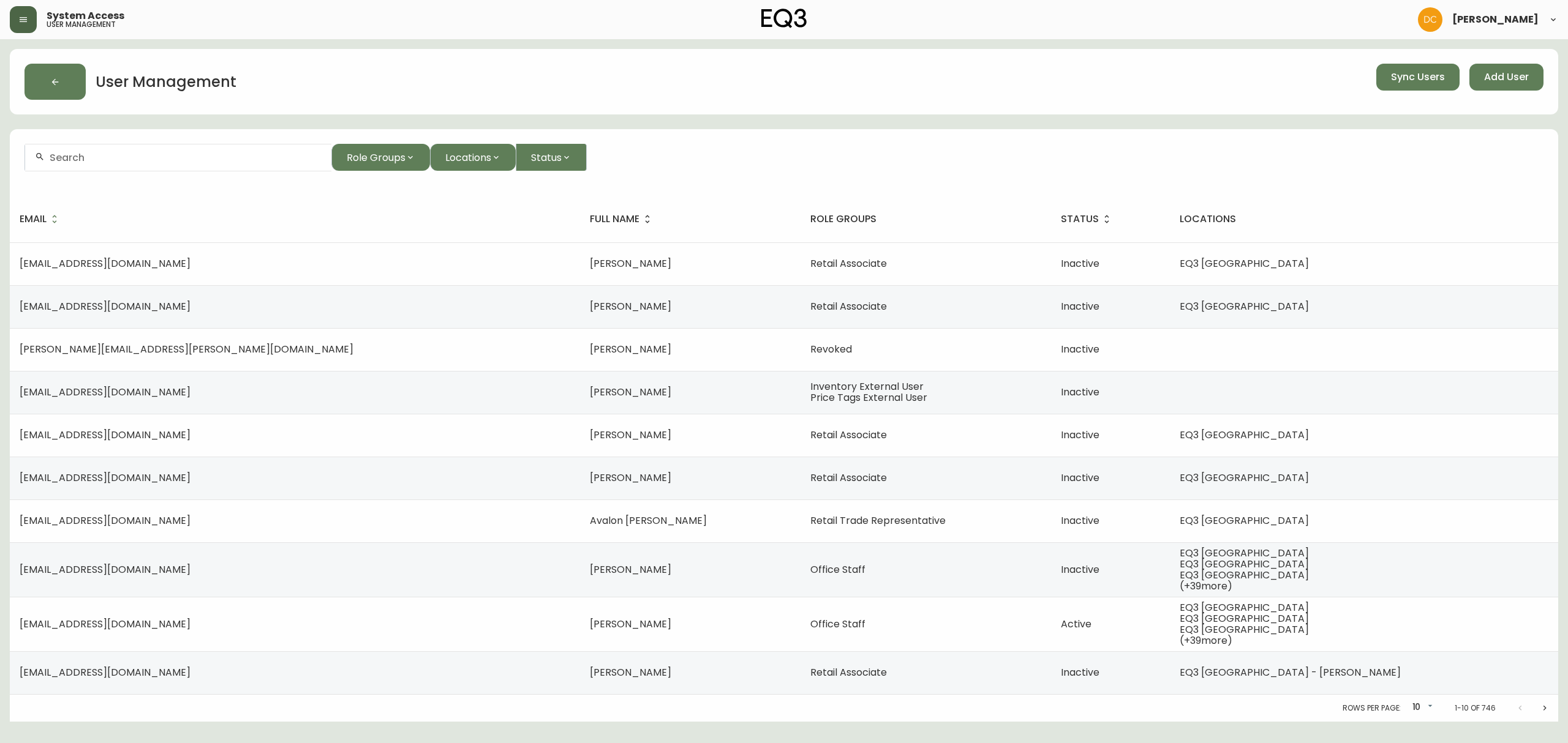
click at [220, 163] on div at bounding box center [178, 157] width 306 height 27
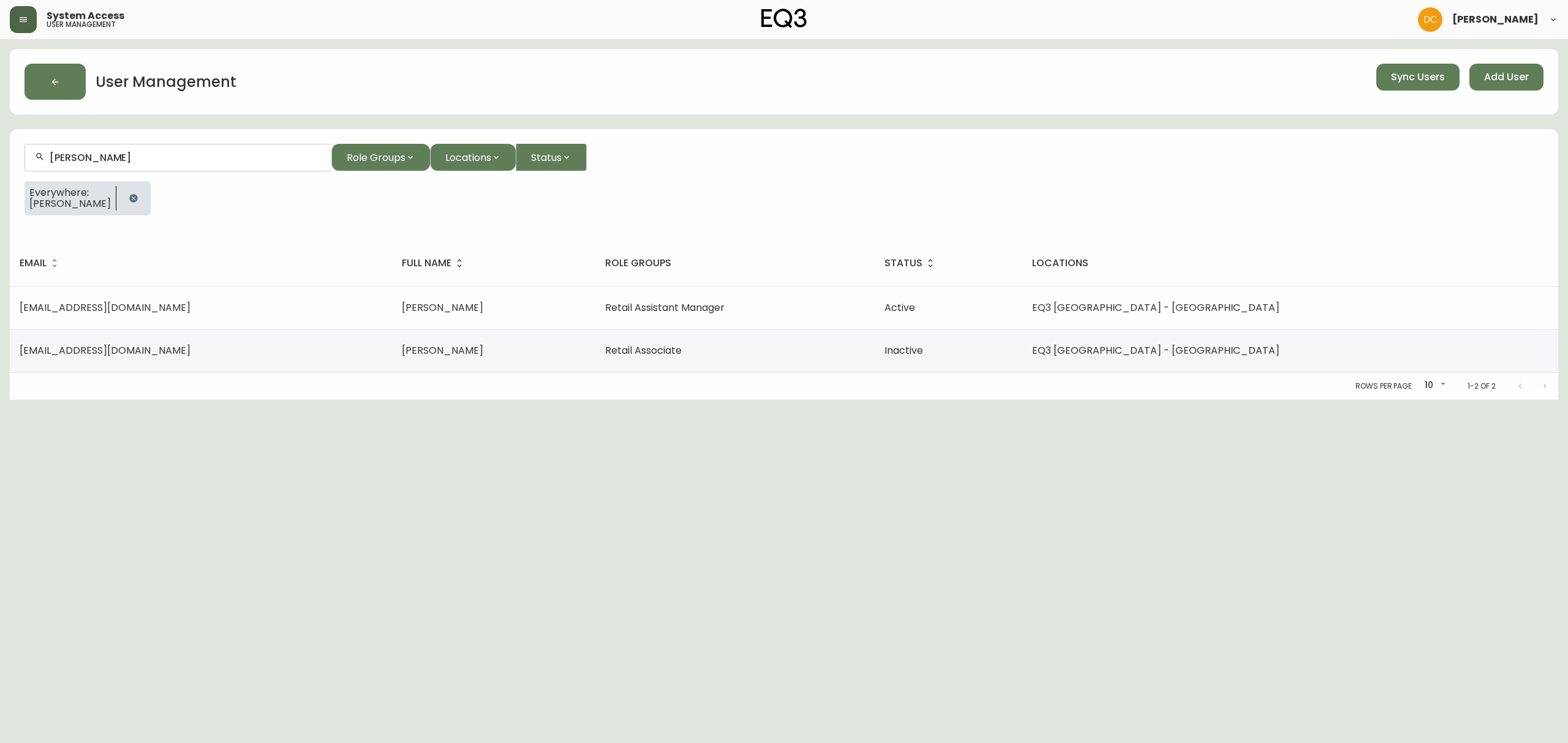
type input "Raphael"
click at [20, 20] on icon "button" at bounding box center [24, 19] width 7 height 5
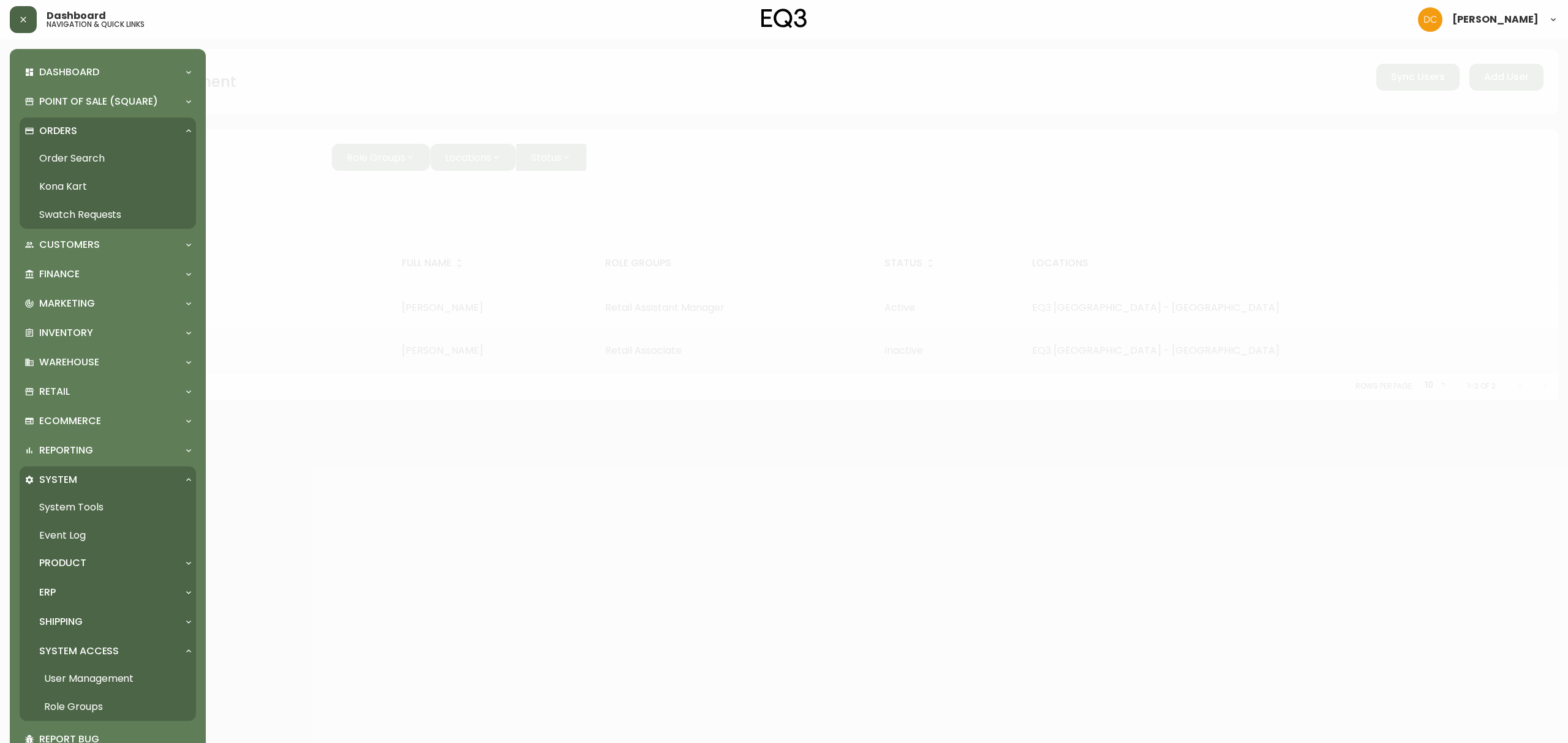
click at [109, 571] on div "Product" at bounding box center [108, 563] width 176 height 27
click at [113, 589] on link "Product Definitions" at bounding box center [108, 591] width 176 height 28
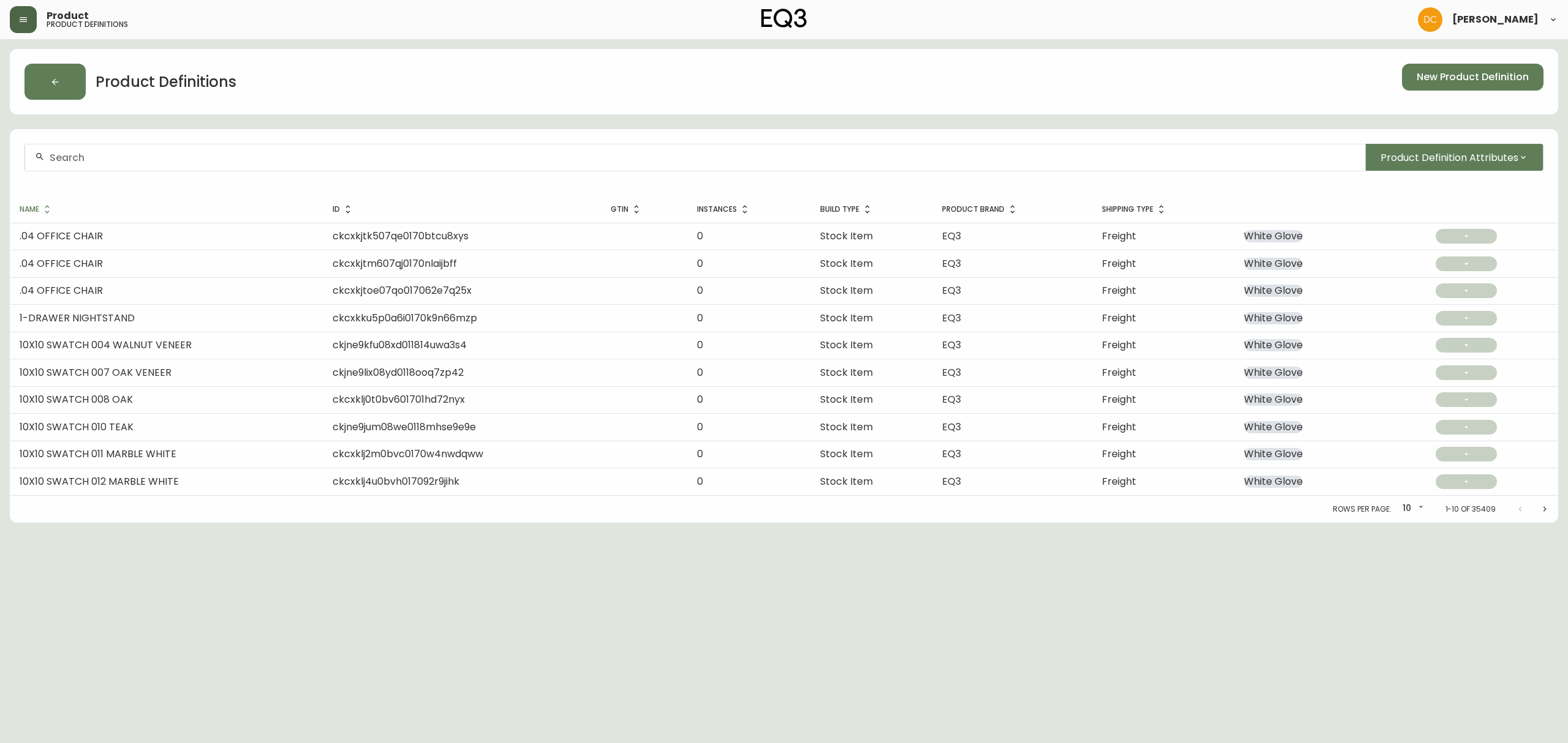
click at [336, 265] on span "ckcxkjtm607qj0170nlaijbff" at bounding box center [394, 263] width 124 height 14
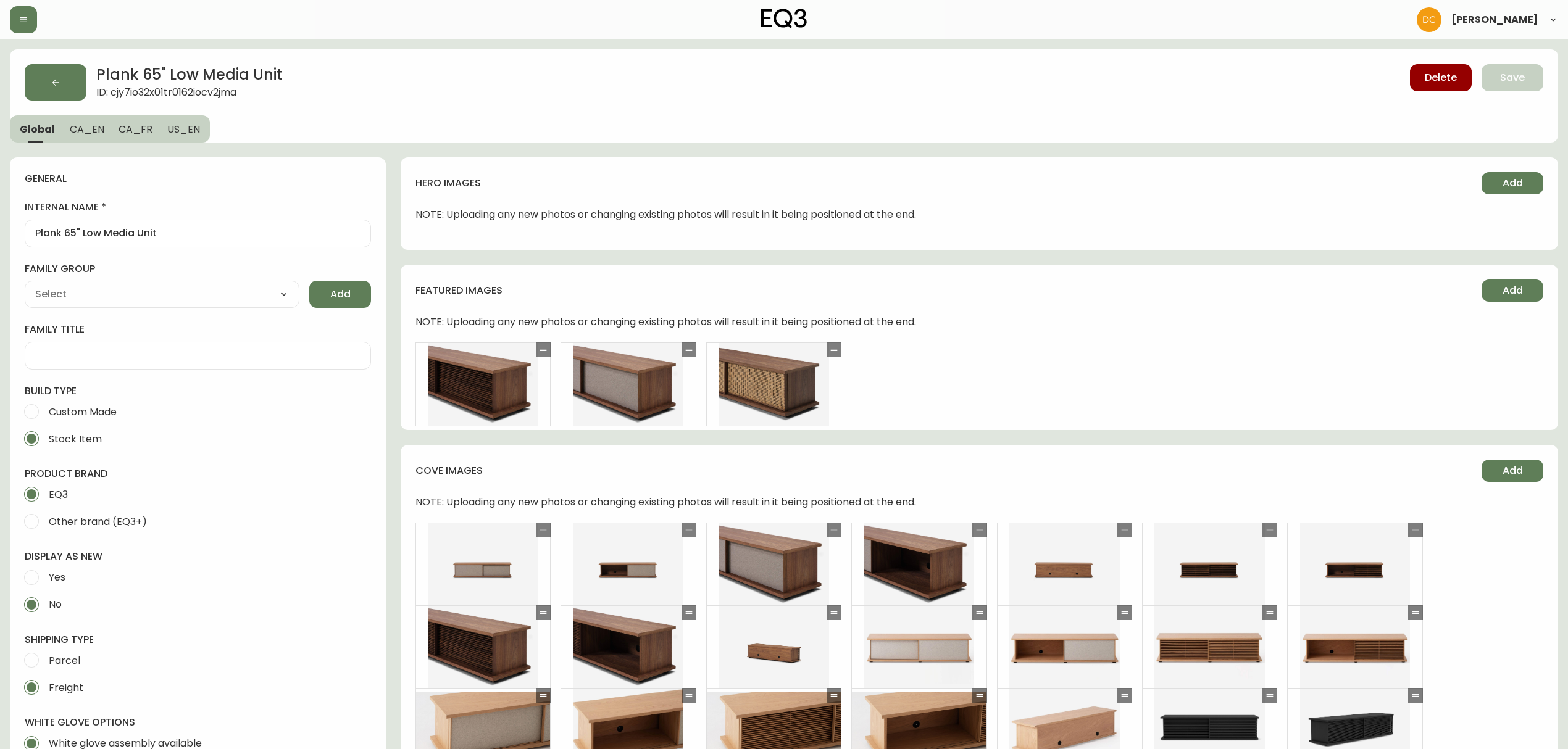
type input "EQ3"
type input "Casegoods_Ethylene"
type input "Furniture > Entertainment Centers & TV Stands"
select select "cjyt4m5lw0000pt749bx6gh7n"
select select "cjy7e8xl901b50126m81mdlvx"
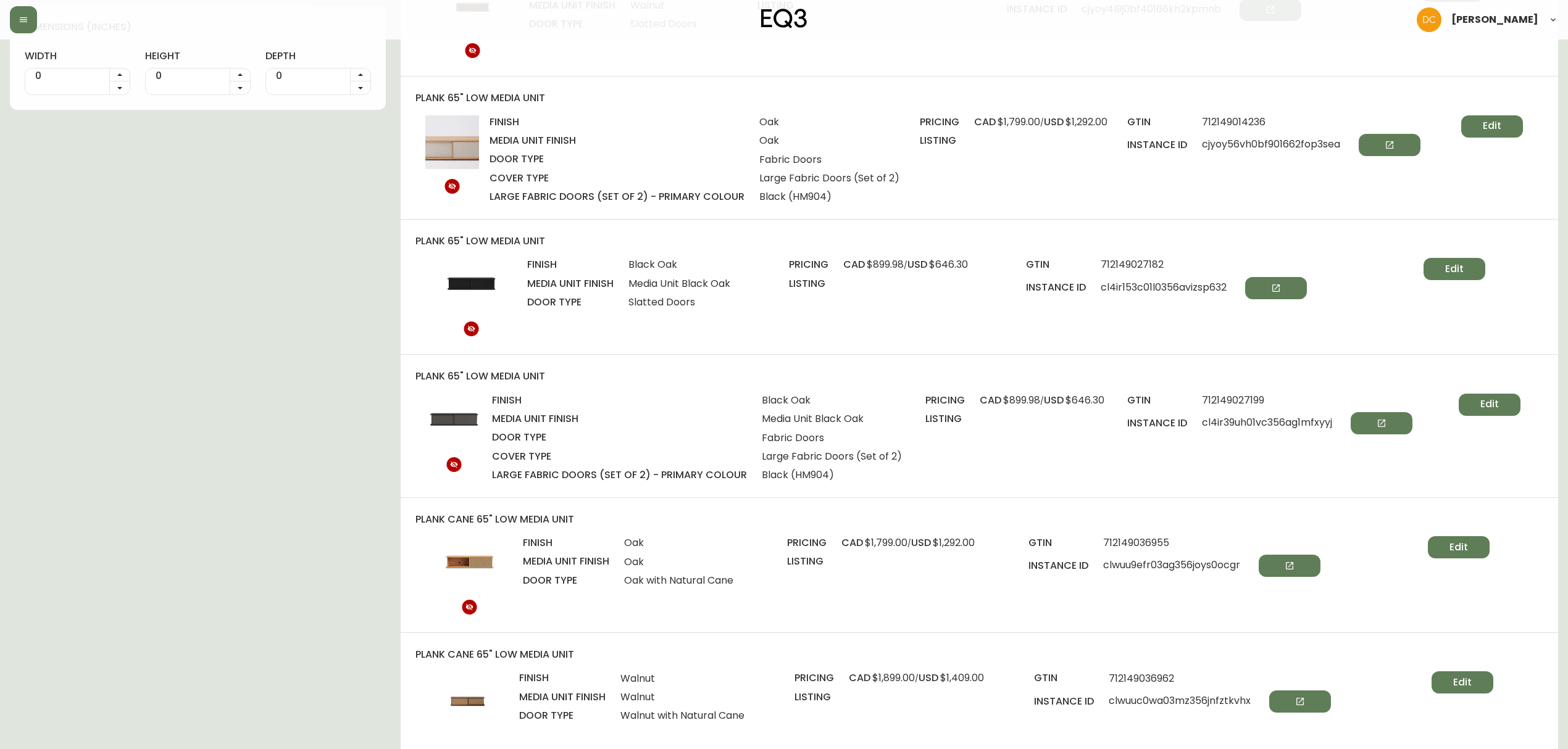
scroll to position [1399, 0]
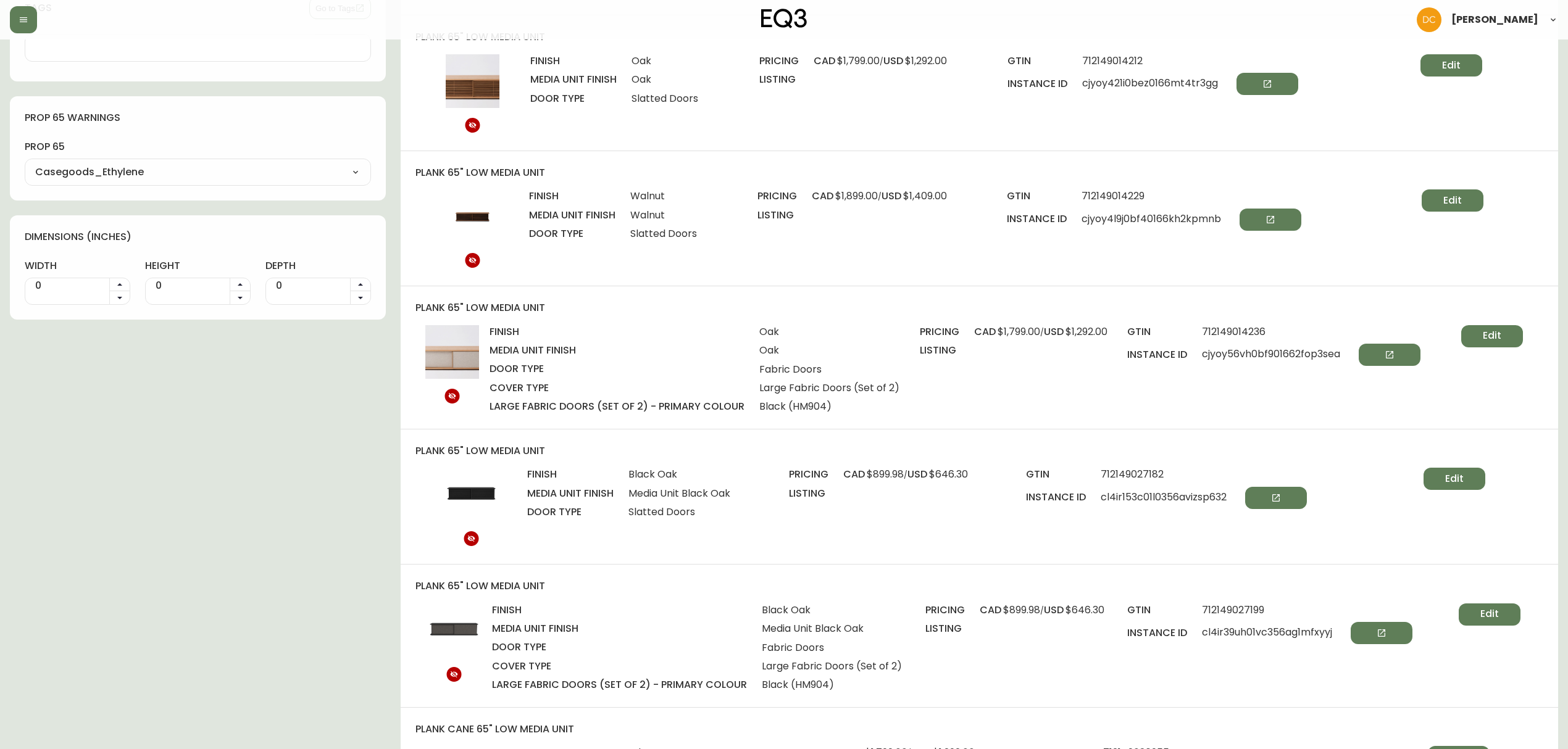
click at [1156, 225] on span "cjyoy4l9j0bf40166kh2kpmnb" at bounding box center [1192, 220] width 220 height 22
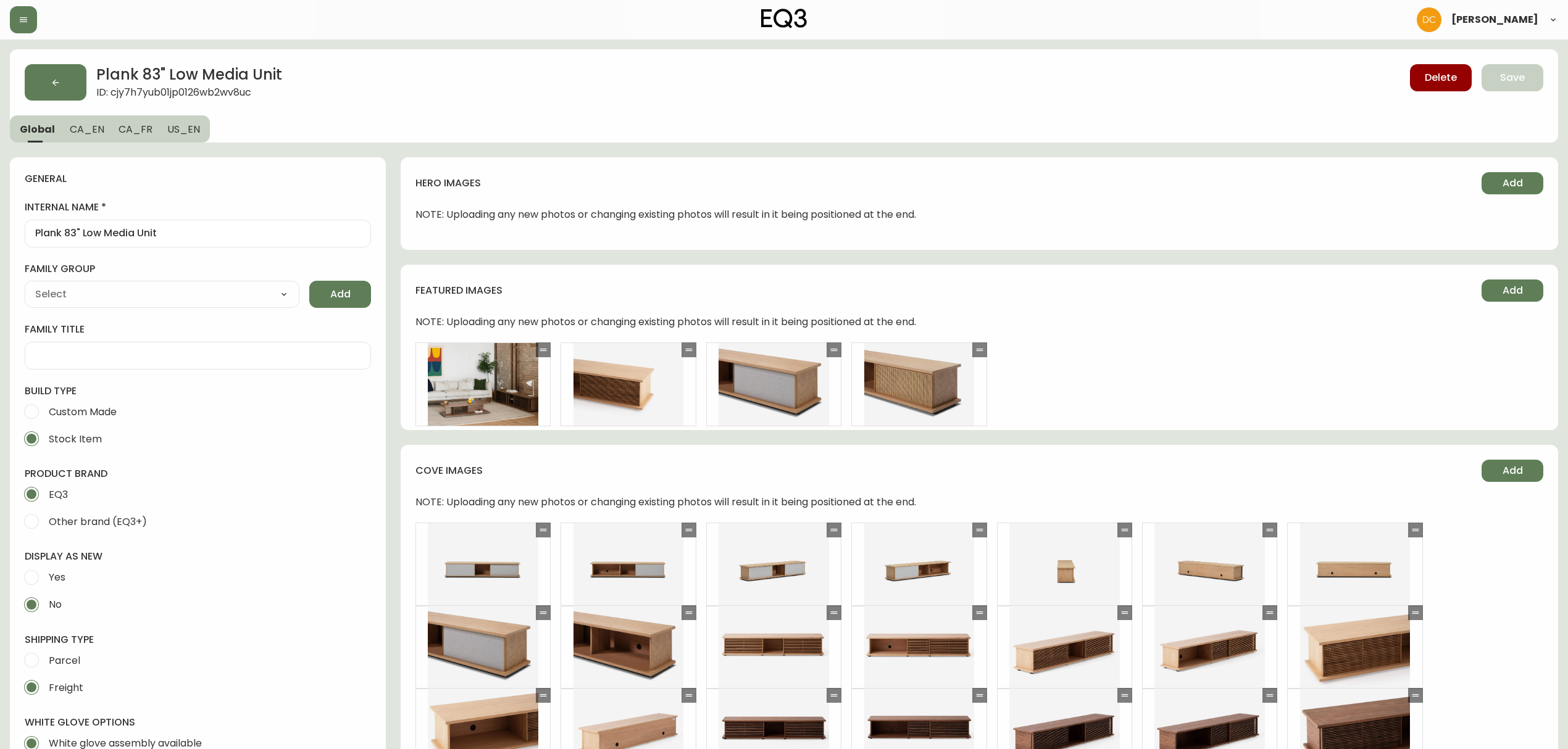
type input "EQ3"
type input "Furniture > Entertainment Centers & TV Stands"
type input "Casegoods_Ethylene"
select select "cjyt4m5lw0000pt749bx6gh7n"
select select "cjy7e8xl901b50126m81mdlvx"
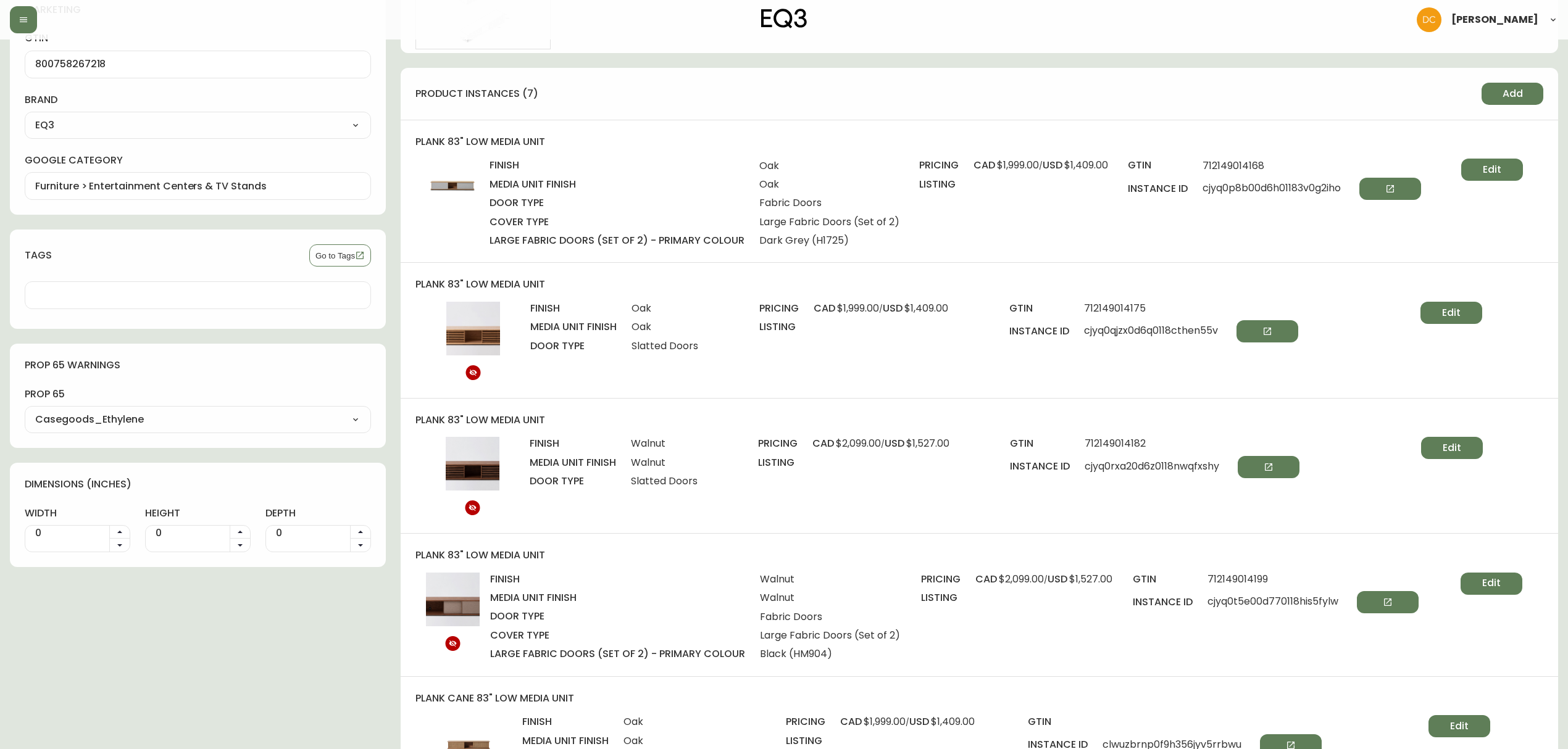
scroll to position [1151, 0]
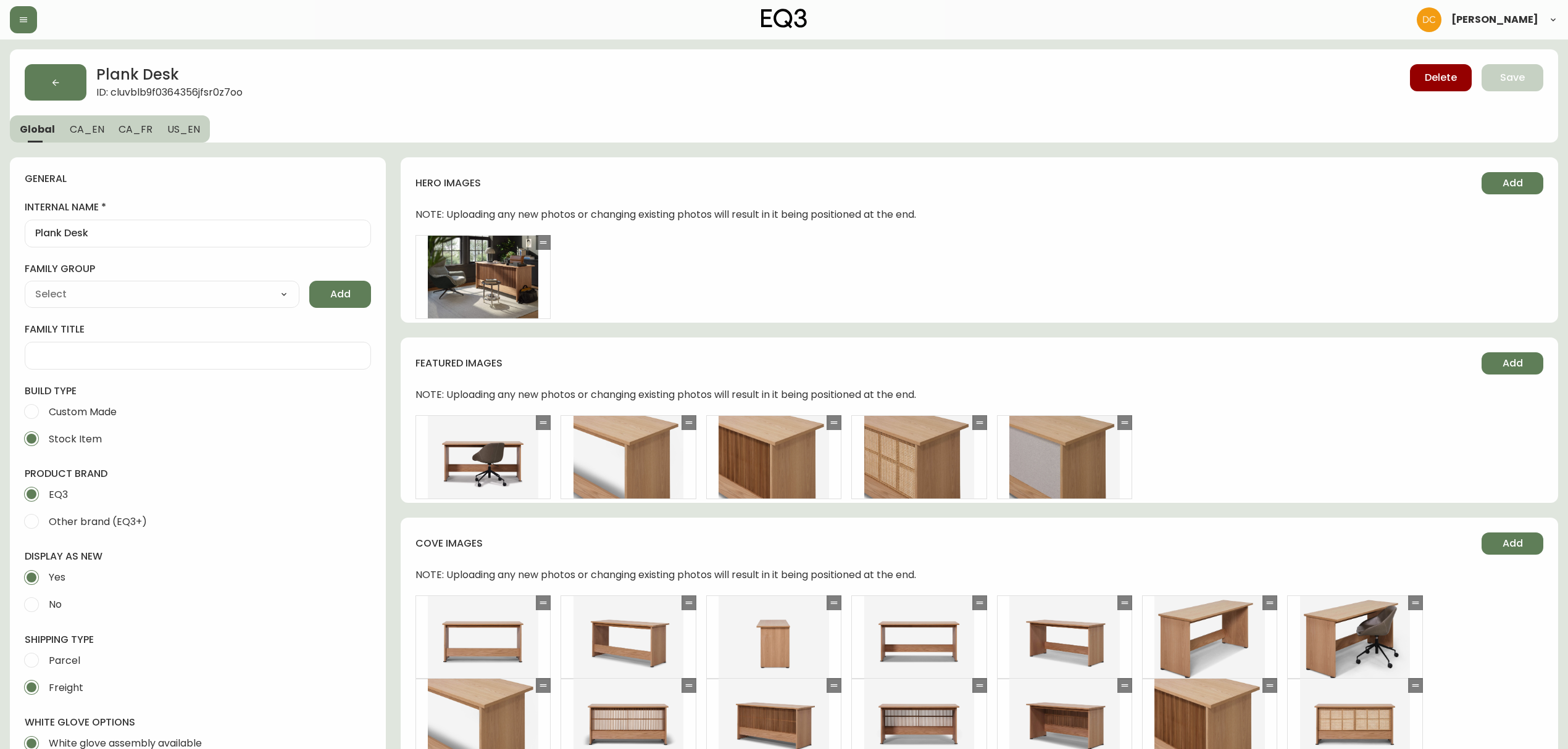
type input "EQ3"
type input "Casegoods_Ethylene"
select select "cjyt4m5lw0000pt749bx6gh7n"
select select "cjy7e8xl901b50126m81mdlvx"
type input "Furniture > Office Furniture > Desks"
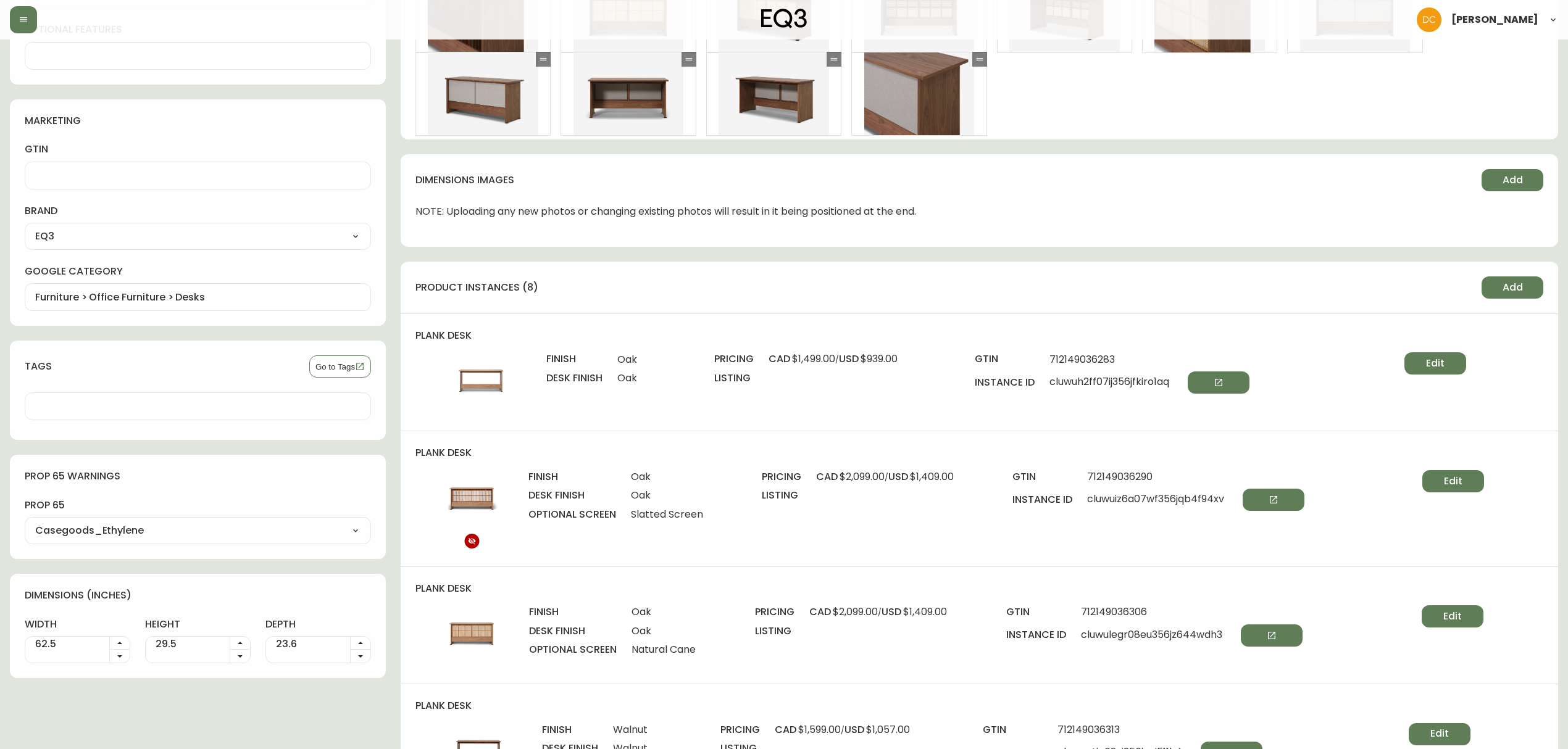
scroll to position [1234, 0]
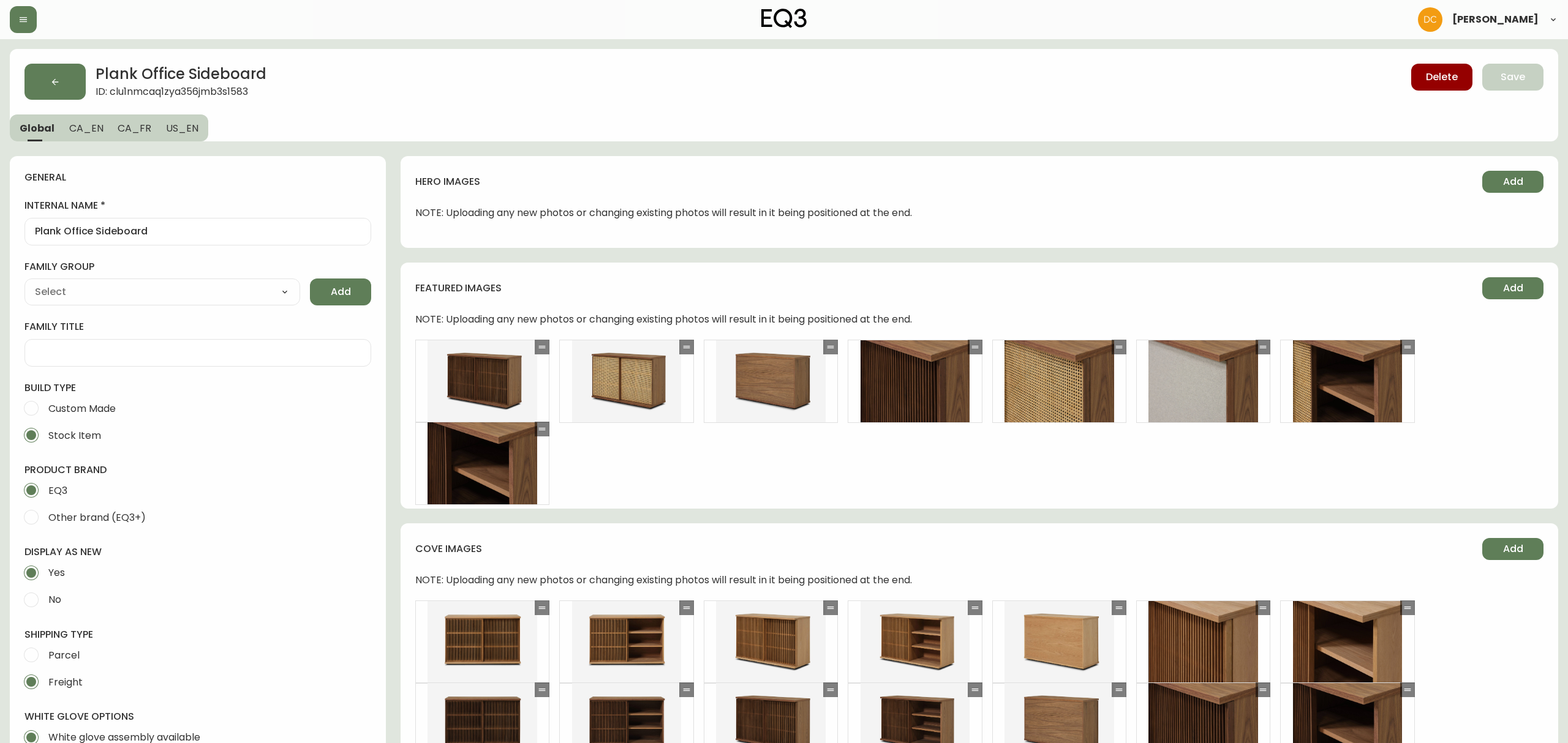
type input "EQ3"
type input "Furniture > Cabinets & Storage > Buffets & Sideboards"
type input "Casegoods_Ethylene"
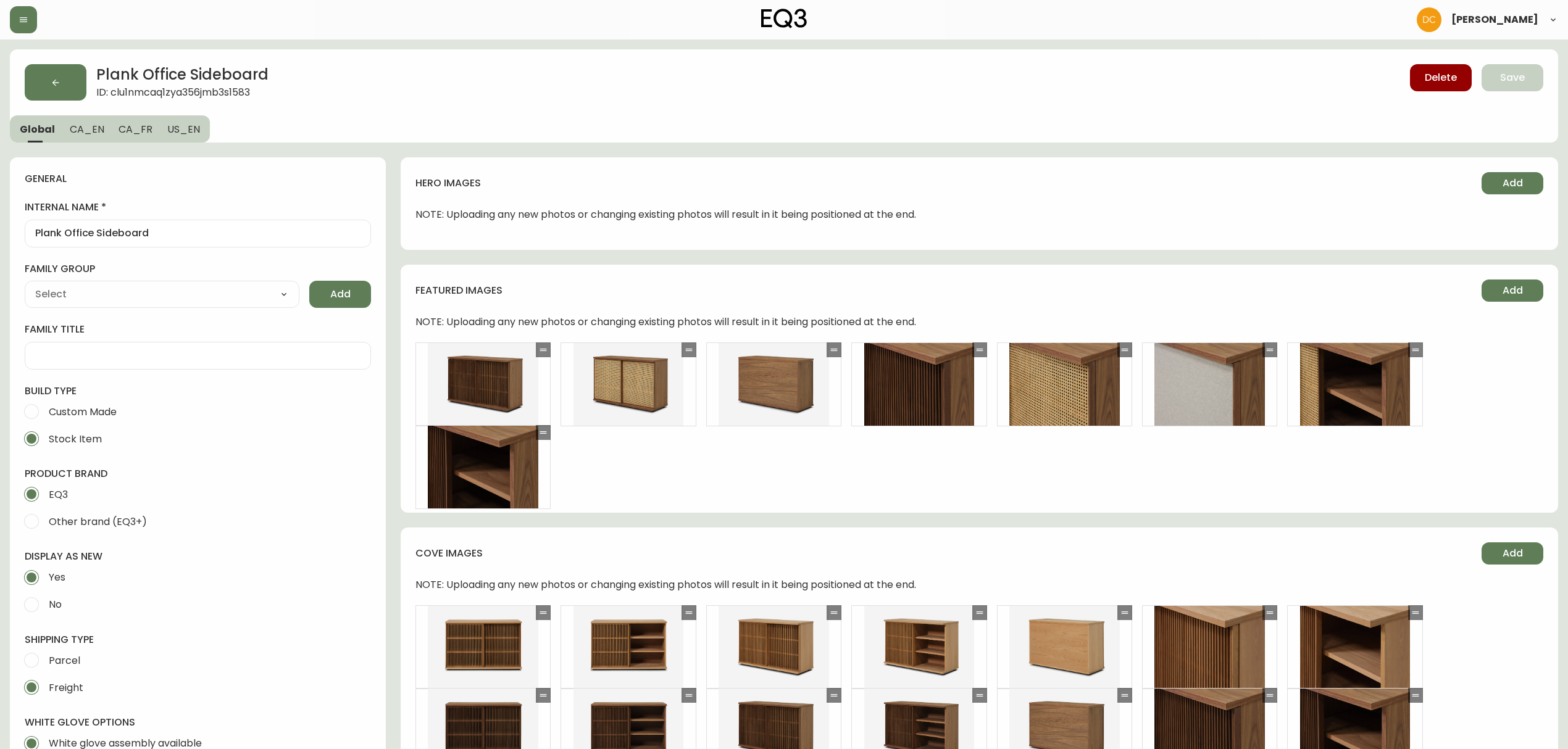
select select "cjyt4m5lw0000pt749bx6gh7n"
select select "cjy7e8xl901b50126m81mdlvx"
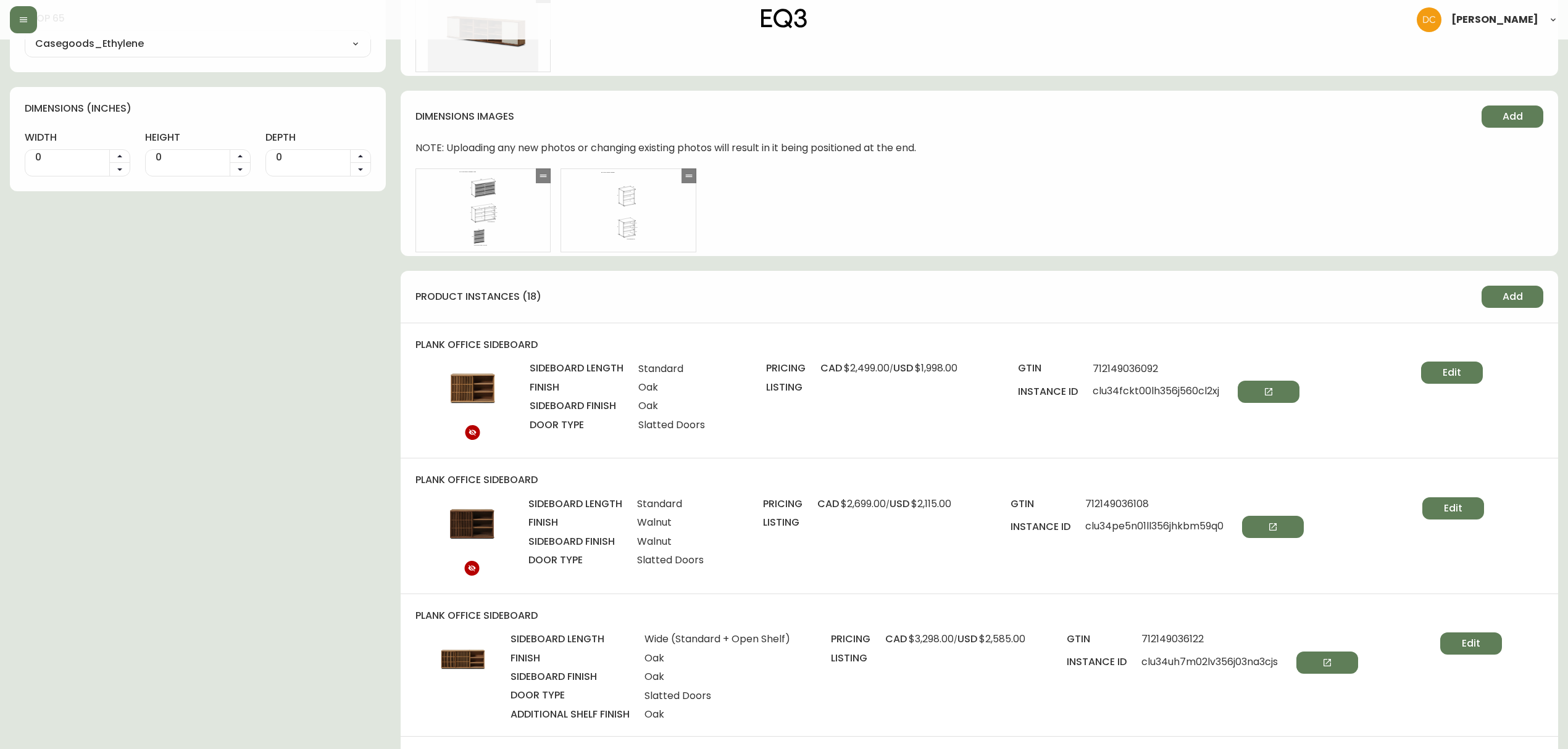
scroll to position [1646, 0]
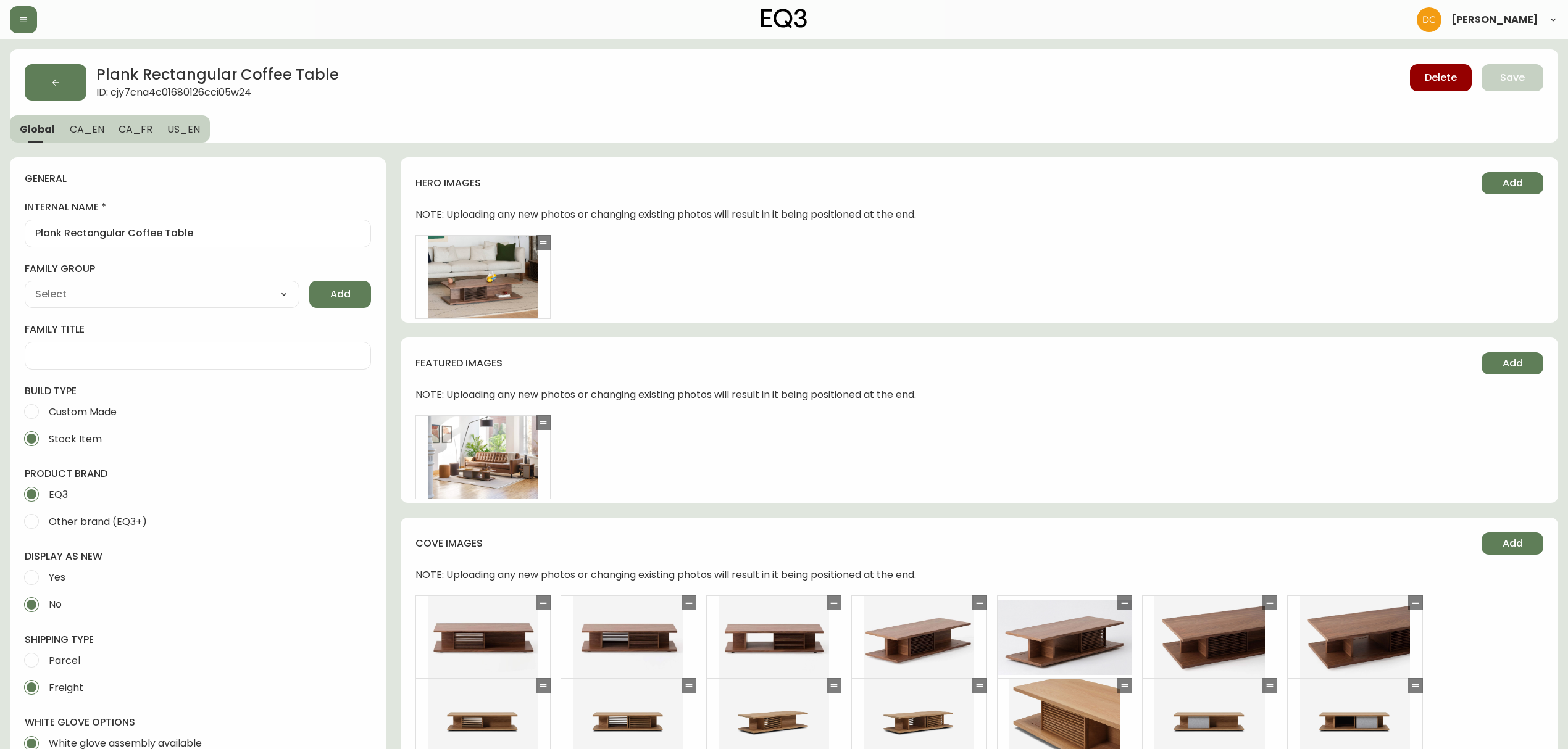
type input "EQ3"
select select "cjyt4m5lw0000pt749bx6gh7n"
type input "Furniture > Tables > Accent Tables > Coffee Tables"
type input "Casegoods_Ethylene"
select select "cjy7e8xl901b50126m81mdlvx"
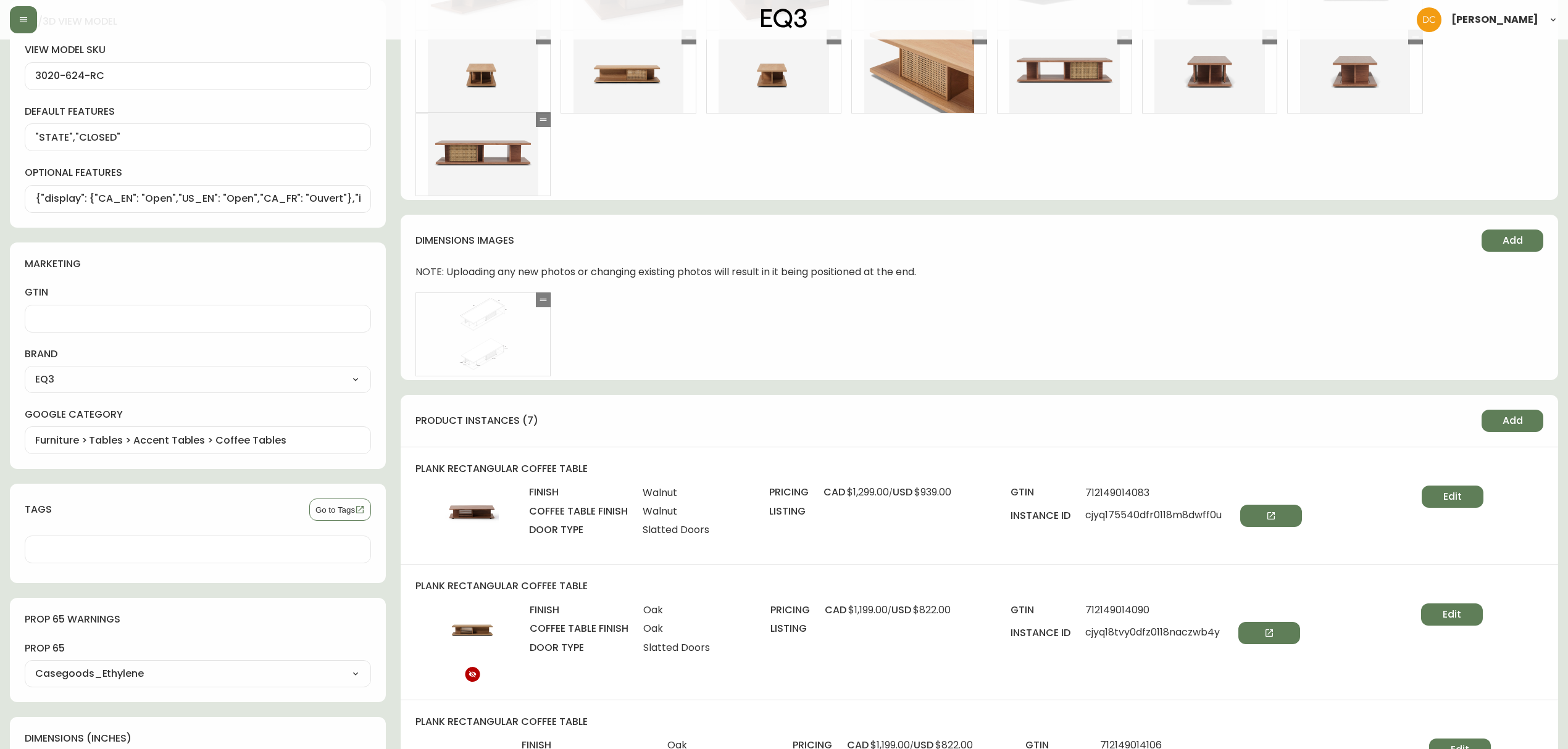
scroll to position [905, 0]
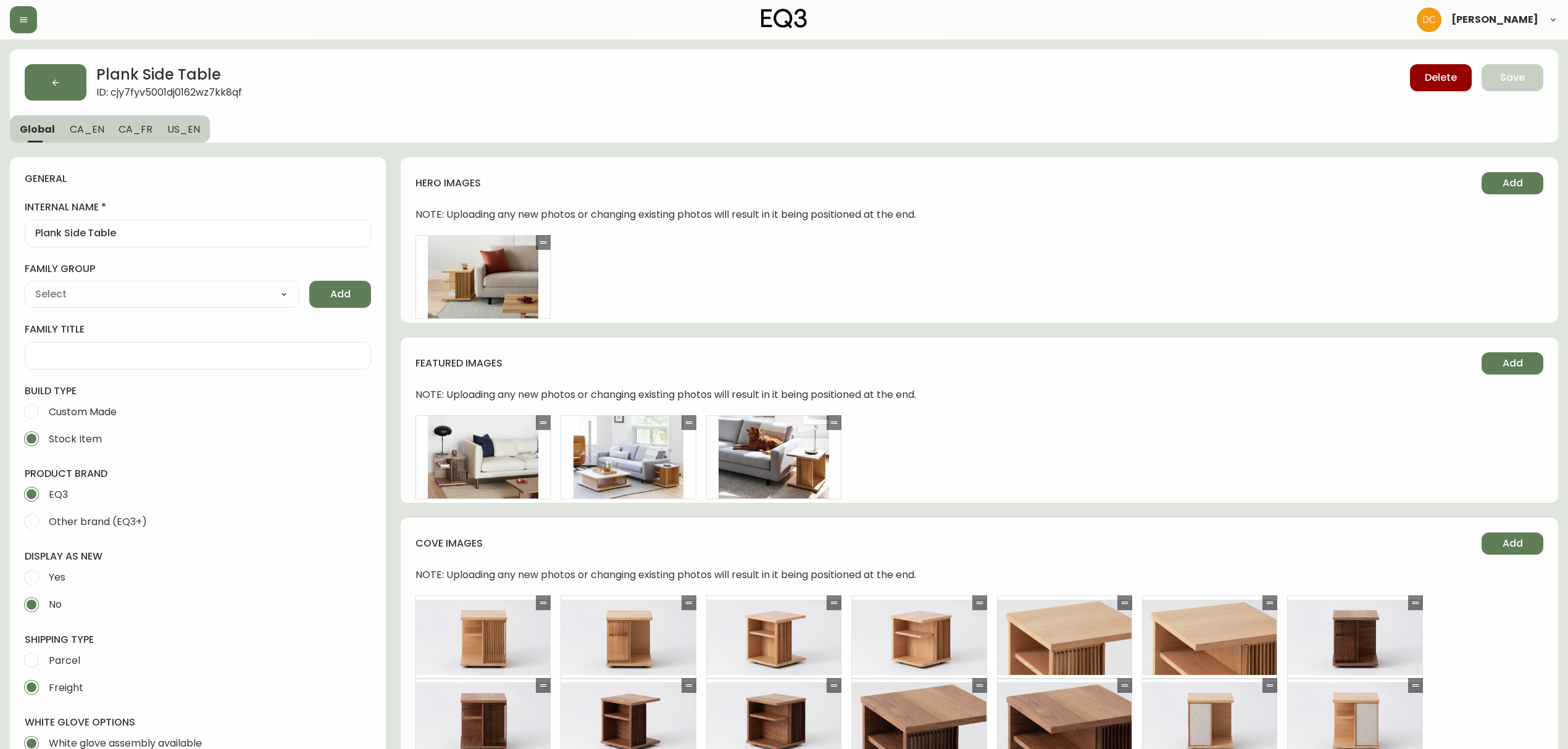
type input "EQ3"
type input "Casegoods_Ethylene"
type input "Furniture > Tables > Accent Tables > End Tables"
select select "cjyt4m5lw0000pt749bx6gh7n"
select select "cjy7e8xl901b50126m81mdlvx"
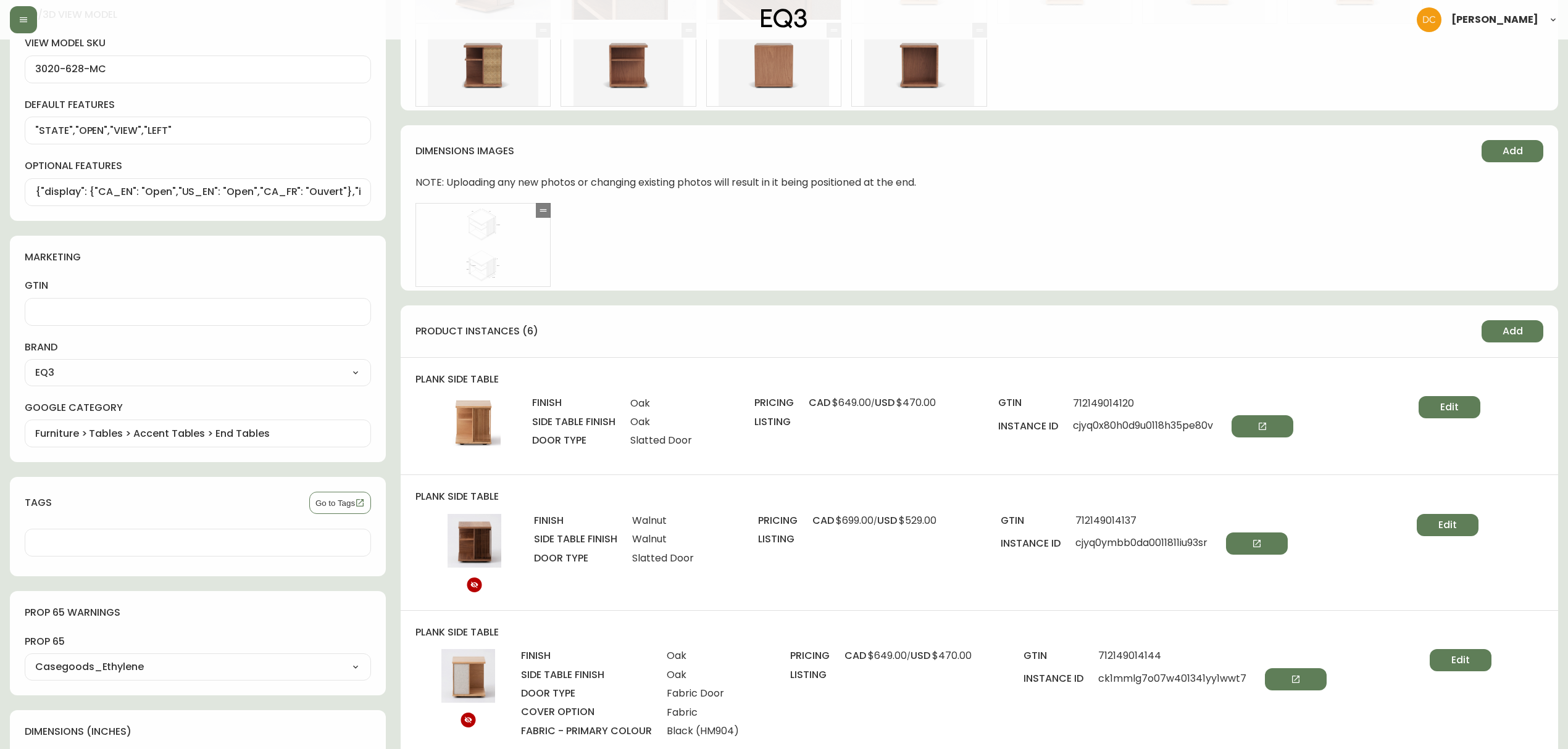
scroll to position [905, 0]
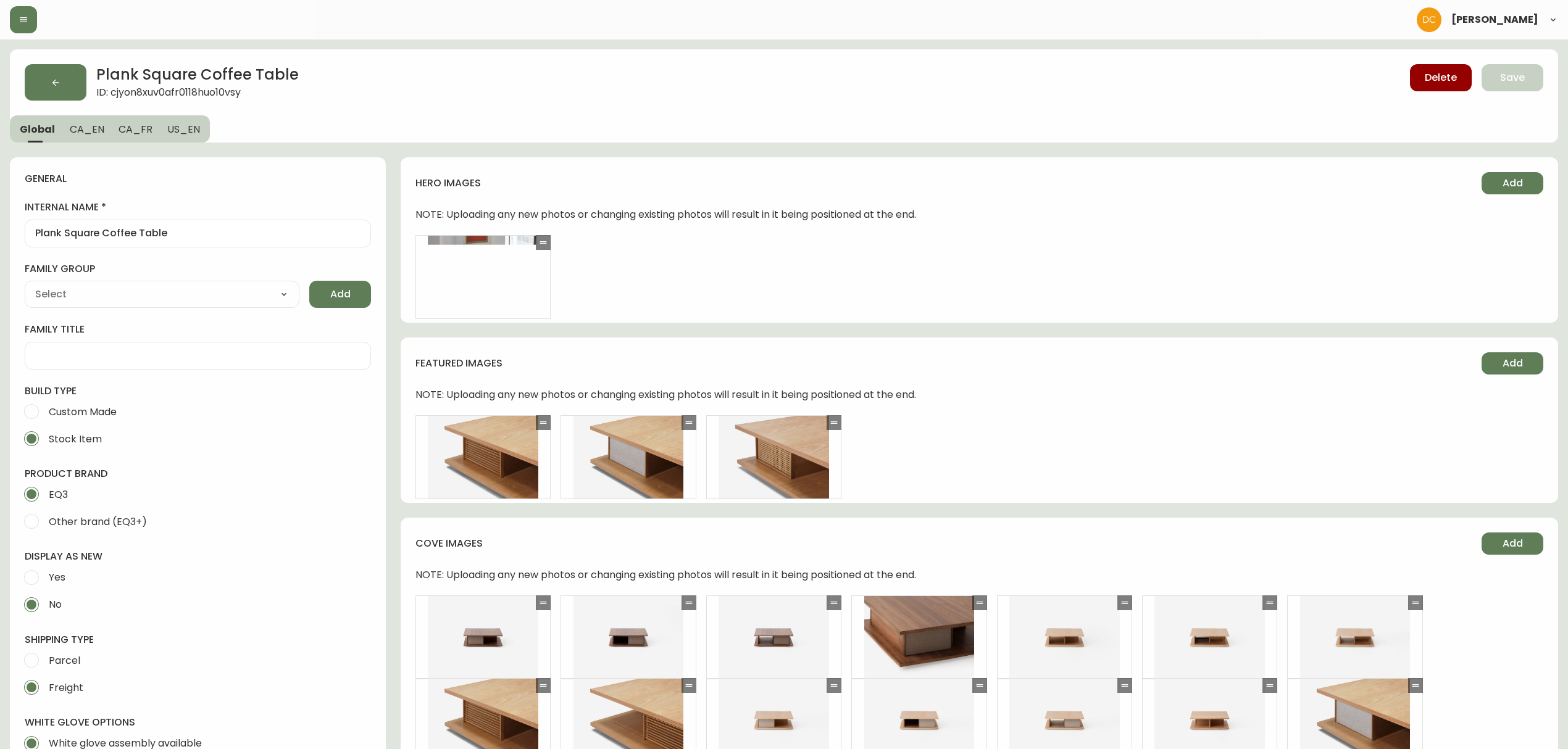
type input "EQ3"
select select "cjyt4m5lw0000pt749bx6gh7n"
type input "Furniture > Tables > Accent Tables > Coffee Tables"
type input "Casegoods_Ethylene"
select select "cjy7e8xl901b50126m81mdlvx"
